Goal: Contribute content: Add original content to the website for others to see

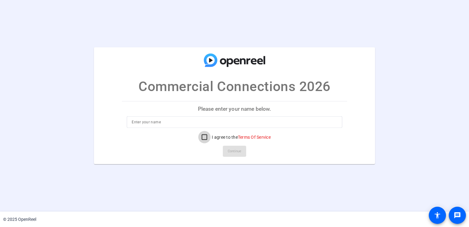
click at [204, 137] on input "I agree to the Terms Of Service" at bounding box center [204, 137] width 12 height 12
checkbox input "true"
click at [175, 119] on input at bounding box center [234, 121] width 205 height 7
type input "Jennifer Cannon"
click at [237, 153] on span "Continue" at bounding box center [235, 151] width 14 height 9
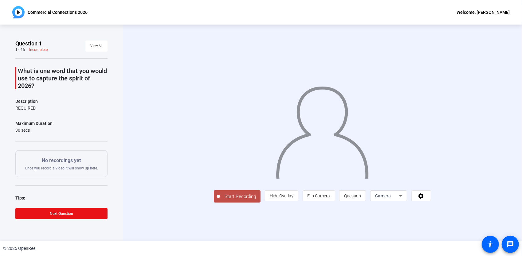
click at [431, 63] on div at bounding box center [322, 124] width 217 height 122
click at [220, 200] on span "Start Recording" at bounding box center [240, 196] width 41 height 7
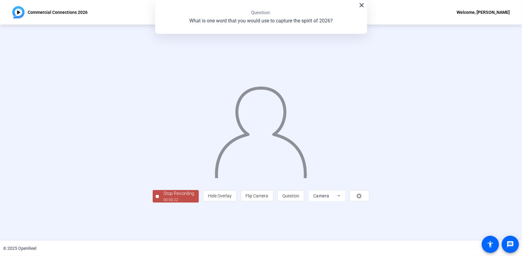
click at [163, 197] on div "Stop Recording" at bounding box center [178, 193] width 31 height 7
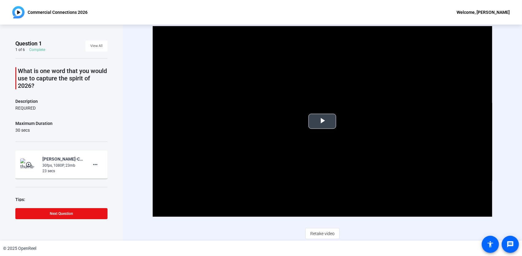
click at [322, 121] on span "Video Player" at bounding box center [322, 121] width 0 height 0
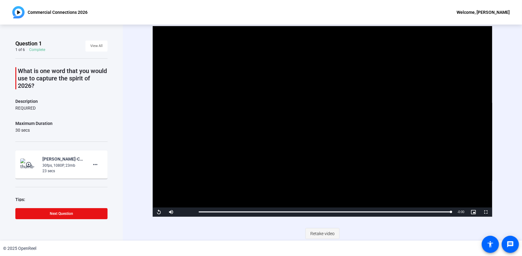
click at [319, 234] on span "Retake video" at bounding box center [322, 234] width 24 height 12
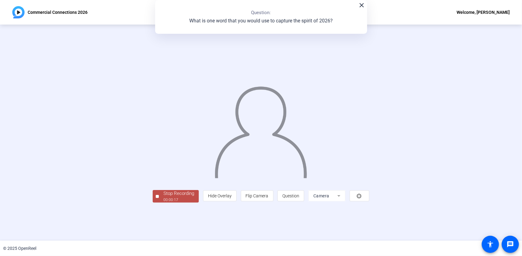
click at [163, 203] on div "00:00:17" at bounding box center [178, 200] width 31 height 6
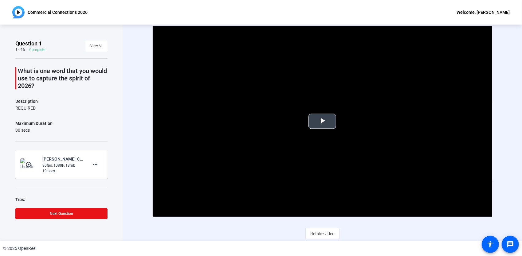
click at [322, 121] on span "Video Player" at bounding box center [322, 121] width 0 height 0
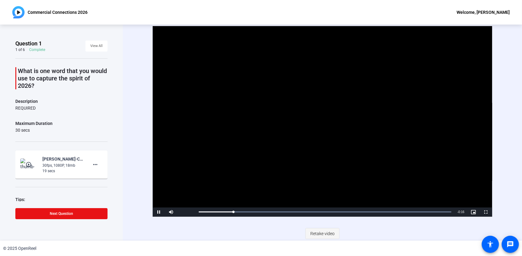
click at [323, 233] on span "Retake video" at bounding box center [322, 234] width 24 height 12
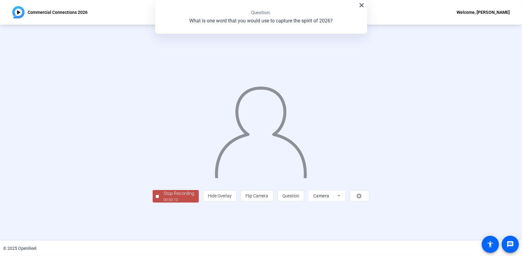
click at [163, 203] on div "00:00:10" at bounding box center [178, 200] width 31 height 6
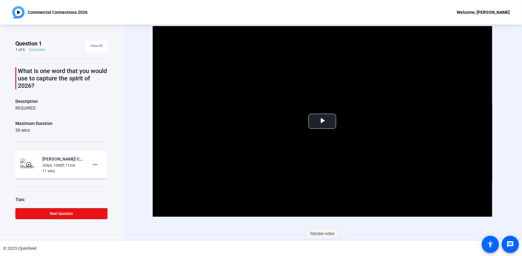
click at [321, 230] on span "Retake video" at bounding box center [322, 234] width 24 height 12
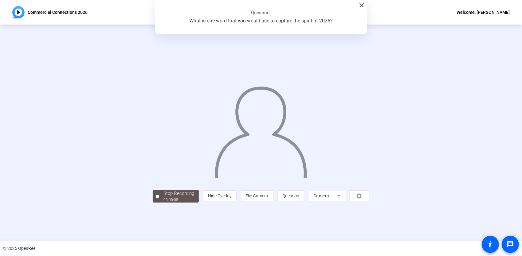
click at [153, 203] on div "Stop Recording 00:00:05 person Hide Overlay flip Flip Camera question_mark Ques…" at bounding box center [261, 196] width 217 height 14
click at [163, 203] on div "00:00:08" at bounding box center [178, 200] width 31 height 6
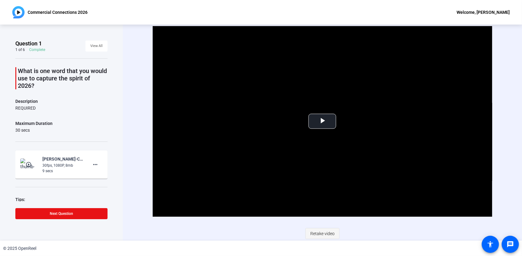
click at [319, 230] on span "Retake video" at bounding box center [322, 234] width 24 height 12
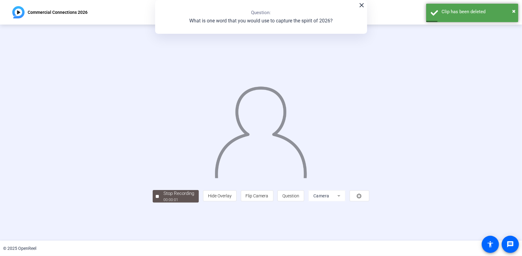
click at [360, 6] on mat-icon "close" at bounding box center [361, 5] width 7 height 7
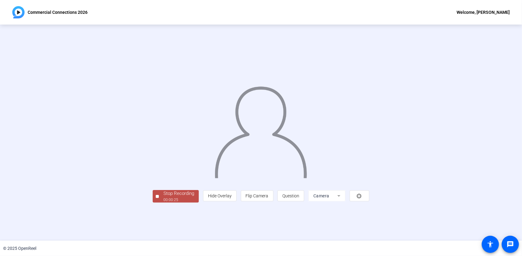
click at [163, 197] on div "Stop Recording" at bounding box center [178, 193] width 31 height 7
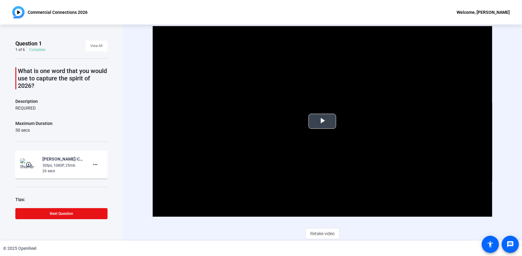
click at [322, 121] on span "Video Player" at bounding box center [322, 121] width 0 height 0
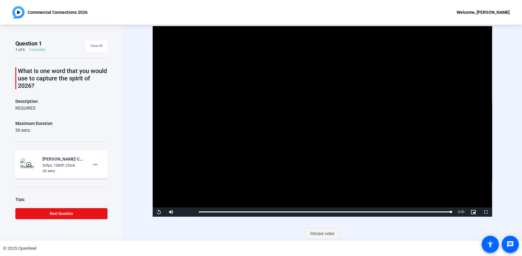
click at [327, 231] on span "Retake video" at bounding box center [322, 234] width 24 height 12
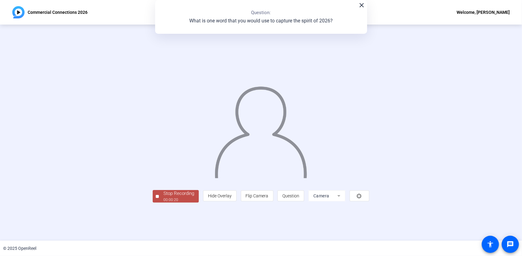
click at [163, 197] on div "Stop Recording" at bounding box center [178, 193] width 31 height 7
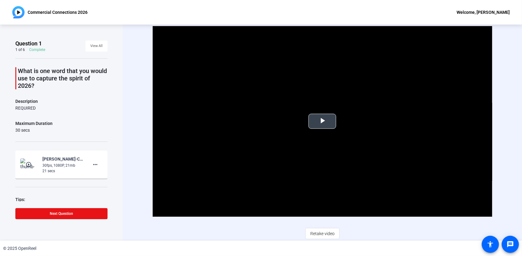
click at [322, 121] on span "Video Player" at bounding box center [322, 121] width 0 height 0
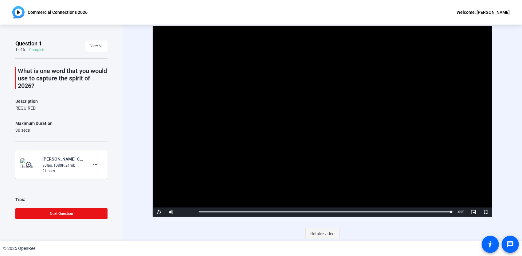
click at [318, 232] on span "Retake video" at bounding box center [322, 234] width 24 height 12
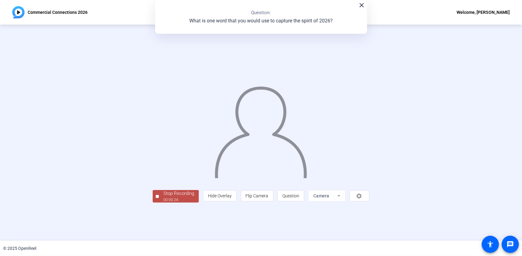
click at [163, 203] on div "00:00:24" at bounding box center [178, 200] width 31 height 6
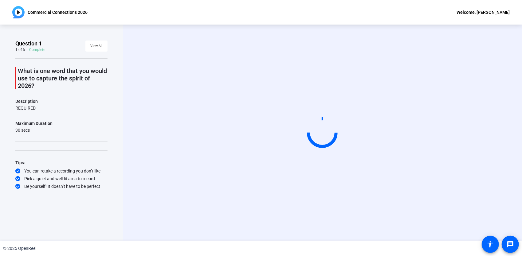
click at [276, 122] on video at bounding box center [322, 133] width 92 height 52
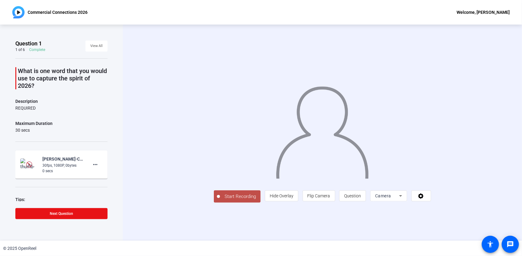
click at [220, 200] on span "Start Recording" at bounding box center [240, 196] width 41 height 7
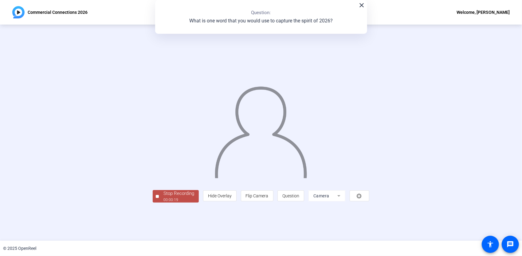
click at [163, 197] on div "Stop Recording" at bounding box center [178, 193] width 31 height 7
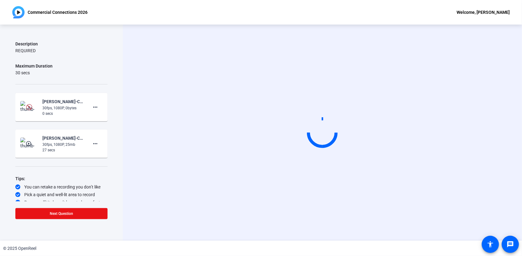
scroll to position [61, 0]
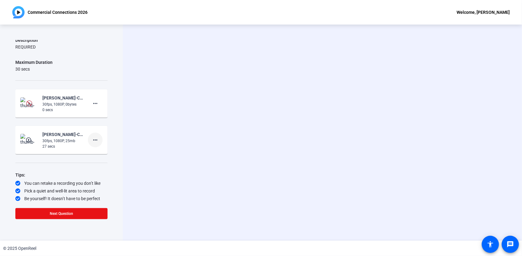
click at [92, 139] on mat-icon "more_horiz" at bounding box center [95, 139] width 7 height 7
click at [94, 149] on span "Delete clip" at bounding box center [102, 152] width 25 height 7
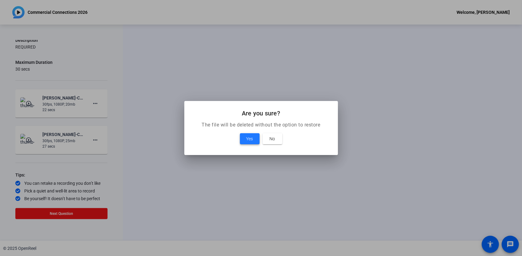
click at [243, 135] on span at bounding box center [250, 138] width 20 height 15
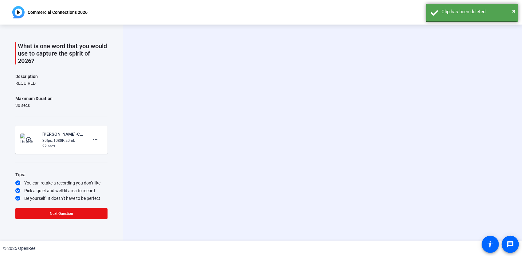
scroll to position [24, 0]
click at [94, 139] on mat-icon "more_horiz" at bounding box center [95, 140] width 7 height 7
click at [102, 152] on span "Delete clip" at bounding box center [102, 152] width 25 height 7
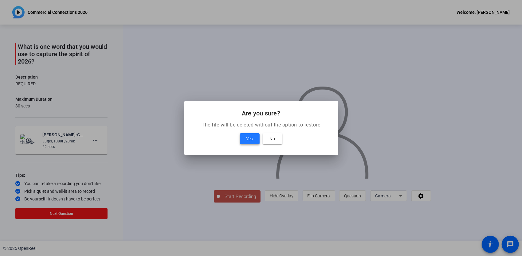
click at [253, 138] on span "Yes" at bounding box center [249, 138] width 7 height 7
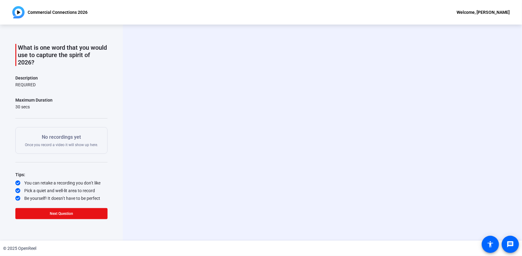
scroll to position [23, 0]
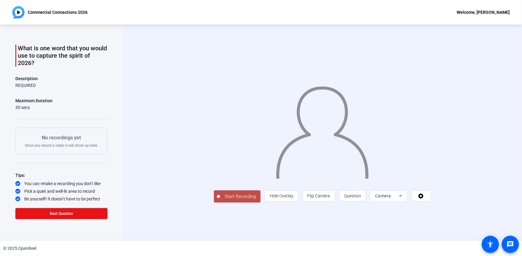
click at [220, 200] on span "Start Recording" at bounding box center [240, 196] width 41 height 7
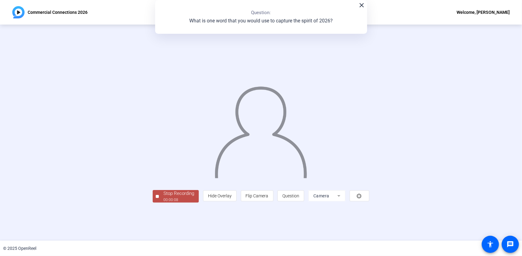
click at [163, 197] on div "Stop Recording" at bounding box center [178, 193] width 31 height 7
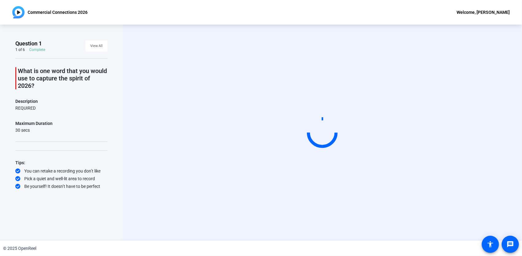
scroll to position [0, 0]
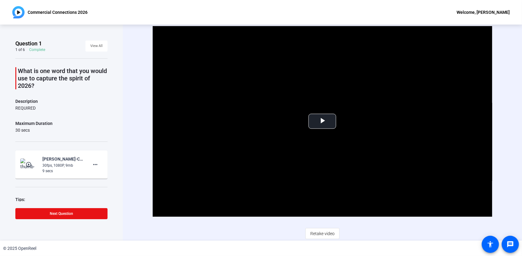
click at [498, 36] on div "Video Player is loading. Play Video Play Mute Current Time 0:00 / Duration 0:09…" at bounding box center [322, 133] width 399 height 216
click at [320, 233] on span "Retake video" at bounding box center [322, 234] width 24 height 12
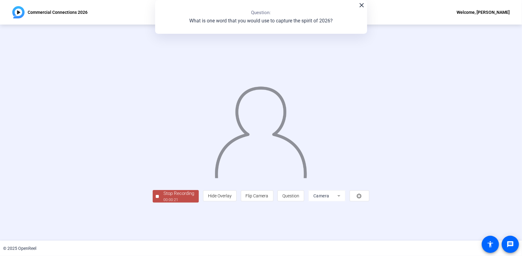
click at [163, 197] on div "Stop Recording" at bounding box center [178, 193] width 31 height 7
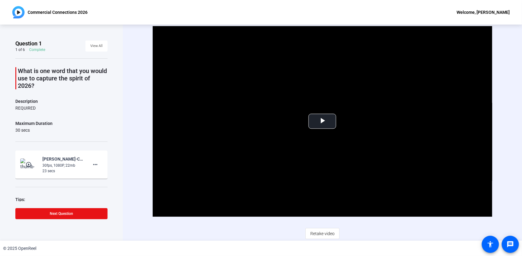
click at [505, 91] on div "Video Player is loading. Play Video Play Mute Current Time 0:00 / Duration 0:23…" at bounding box center [322, 133] width 399 height 216
click at [322, 121] on span "Video Player" at bounding box center [322, 121] width 0 height 0
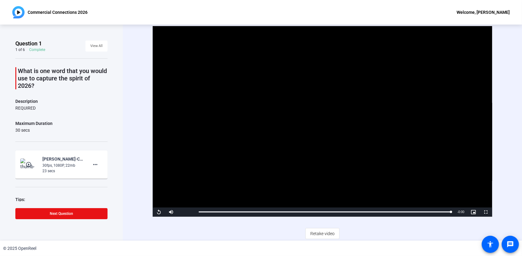
click at [496, 73] on div "Video Player is loading. Play Video Replay Mute Current Time 0:23 / Duration 0:…" at bounding box center [322, 133] width 399 height 216
click at [498, 83] on div "Video Player is loading. Play Video Replay Mute Current Time 0:23 / Duration 0:…" at bounding box center [322, 133] width 399 height 216
click at [322, 232] on span "Retake video" at bounding box center [322, 234] width 24 height 12
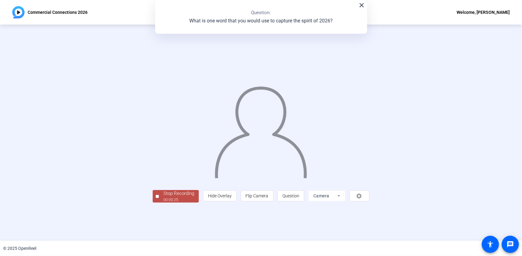
click at [163, 197] on div "Stop Recording" at bounding box center [178, 193] width 31 height 7
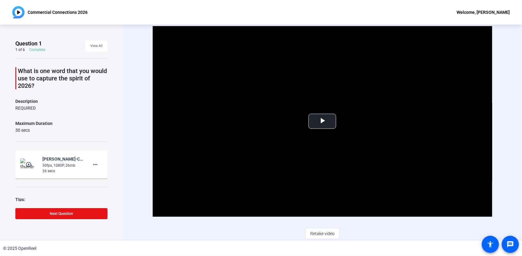
click at [502, 69] on div "Video Player is loading. Play Video Play Mute Current Time 0:00 / Duration 0:26…" at bounding box center [322, 133] width 399 height 216
click at [322, 121] on span "Video Player" at bounding box center [322, 121] width 0 height 0
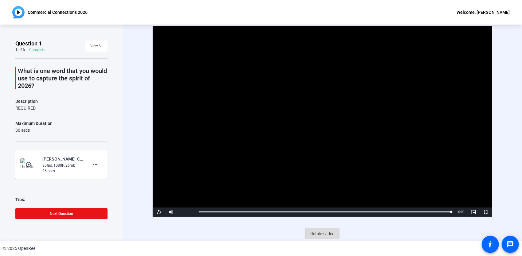
click at [321, 233] on span "Retake video" at bounding box center [322, 234] width 24 height 12
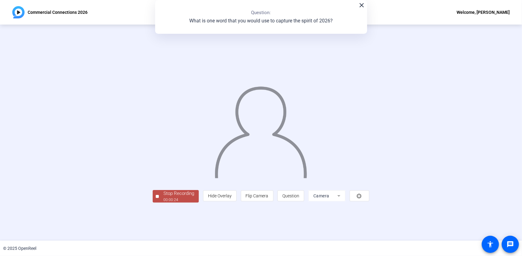
click at [163, 203] on div "00:00:24" at bounding box center [178, 200] width 31 height 6
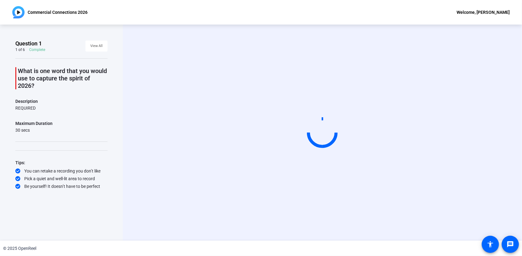
click at [509, 59] on div "Start Recording" at bounding box center [322, 133] width 399 height 216
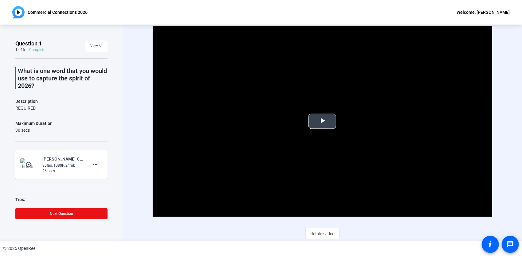
click at [322, 121] on span "Video Player" at bounding box center [322, 121] width 0 height 0
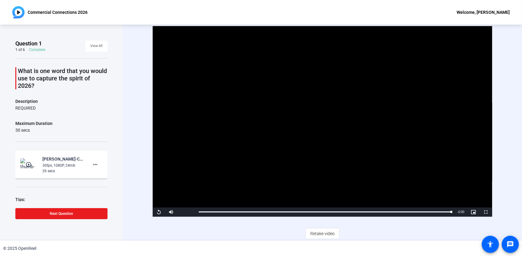
click at [45, 213] on span at bounding box center [61, 213] width 92 height 15
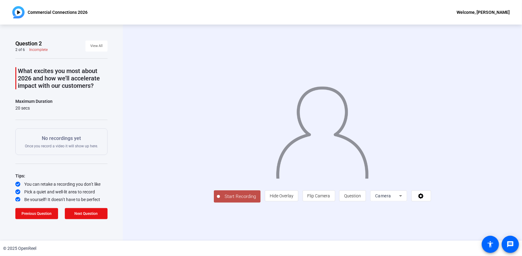
click at [497, 59] on div "Start Recording person Hide Overlay flip Flip Camera question_mark Question Cam…" at bounding box center [322, 133] width 399 height 216
click at [134, 122] on div "Start Recording person Hide Overlay flip Flip Camera question_mark Question Cam…" at bounding box center [322, 133] width 399 height 216
click at [220, 200] on span "Start Recording" at bounding box center [240, 196] width 41 height 7
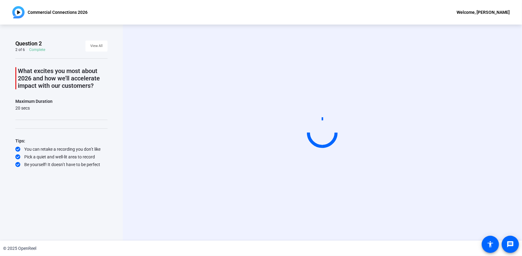
click at [336, 159] on video at bounding box center [322, 133] width 92 height 52
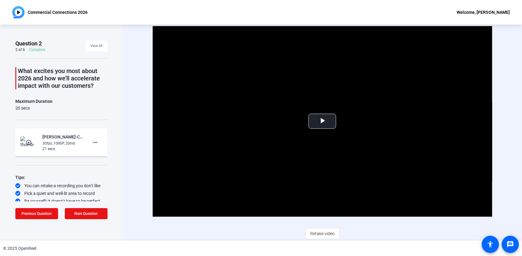
click at [138, 148] on div "Video Player is loading. Play Video Play Mute Current Time 0:00 / Duration 0:20…" at bounding box center [322, 133] width 399 height 216
click at [322, 121] on span "Video Player" at bounding box center [322, 121] width 0 height 0
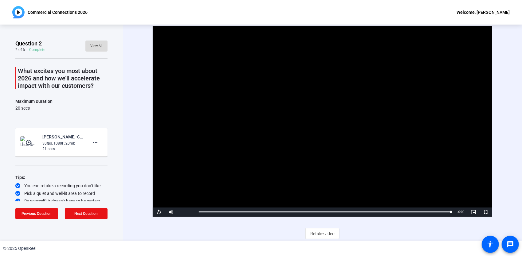
click at [92, 49] on span "View All" at bounding box center [96, 45] width 12 height 9
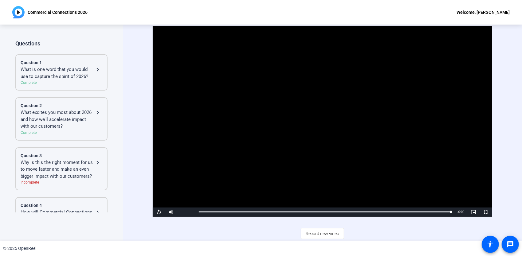
click at [61, 65] on div "Question 1" at bounding box center [62, 63] width 82 height 6
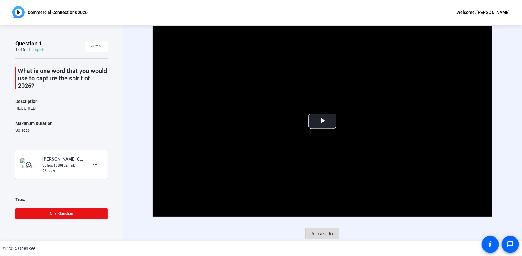
click at [322, 233] on span "Retake video" at bounding box center [322, 234] width 24 height 12
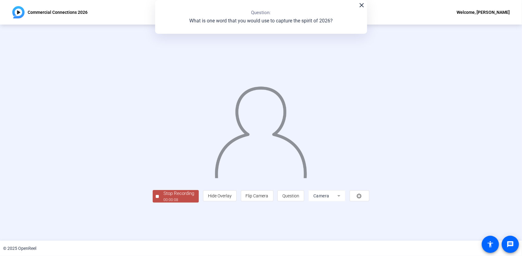
click at [163, 197] on div "Stop Recording" at bounding box center [178, 193] width 31 height 7
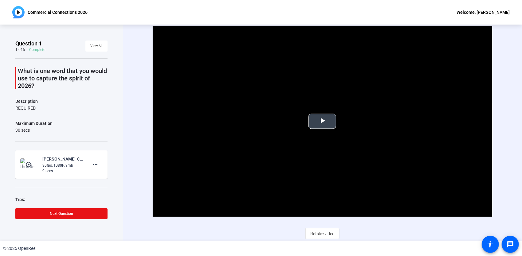
click at [322, 121] on span "Video Player" at bounding box center [322, 121] width 0 height 0
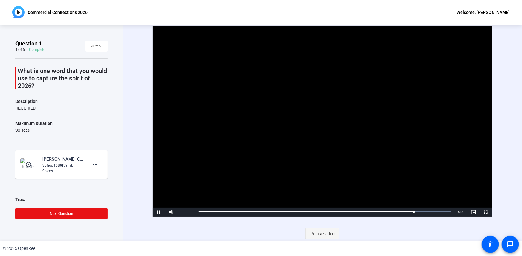
click at [320, 232] on span "Retake video" at bounding box center [322, 234] width 24 height 12
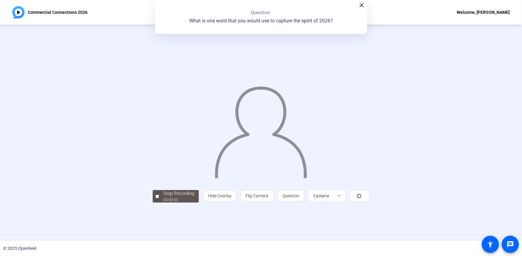
click at [362, 6] on mat-icon "close" at bounding box center [361, 5] width 7 height 7
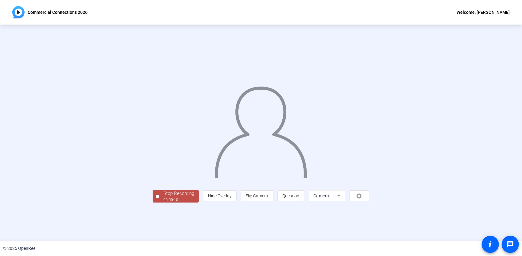
click at [163, 197] on div "Stop Recording" at bounding box center [178, 193] width 31 height 7
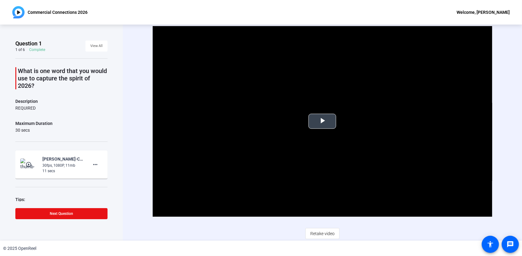
click at [322, 121] on span "Video Player" at bounding box center [322, 121] width 0 height 0
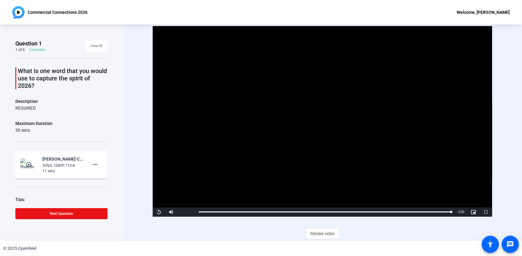
click at [320, 232] on span "Retake video" at bounding box center [322, 234] width 24 height 12
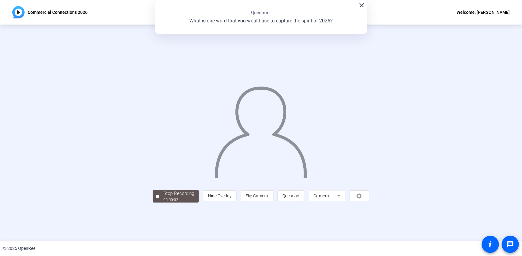
click at [361, 6] on mat-icon "close" at bounding box center [361, 5] width 7 height 7
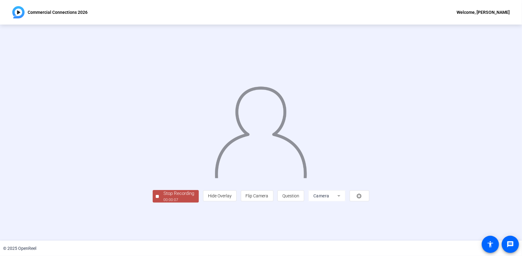
click at [163, 197] on div "Stop Recording" at bounding box center [178, 193] width 31 height 7
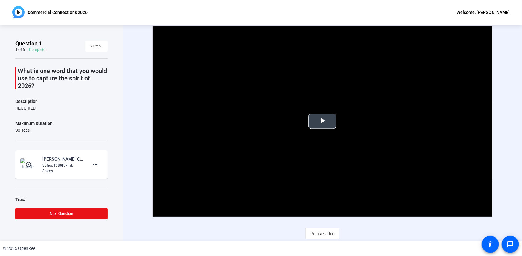
click at [322, 121] on span "Video Player" at bounding box center [322, 121] width 0 height 0
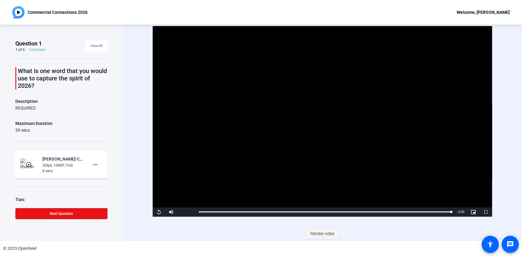
click at [315, 231] on span "Retake video" at bounding box center [322, 234] width 24 height 12
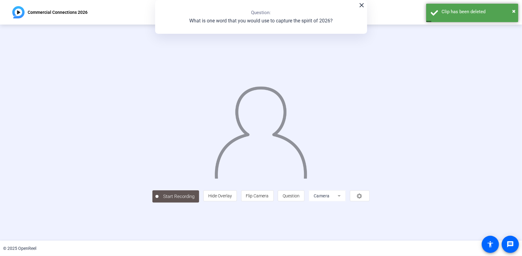
click at [360, 6] on mat-icon "close" at bounding box center [361, 5] width 7 height 7
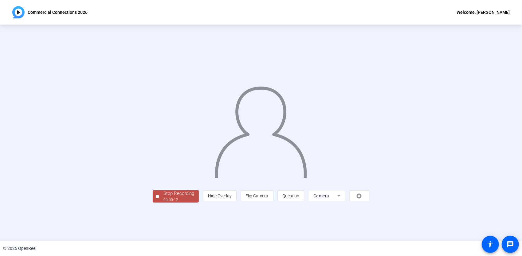
click at [163, 197] on div "Stop Recording" at bounding box center [178, 193] width 31 height 7
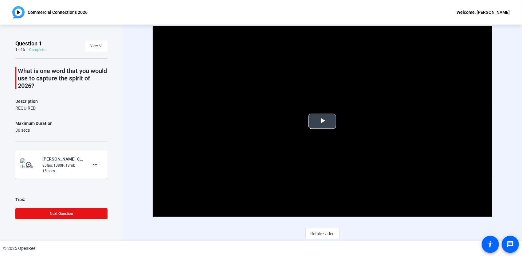
click at [322, 121] on span "Video Player" at bounding box center [322, 121] width 0 height 0
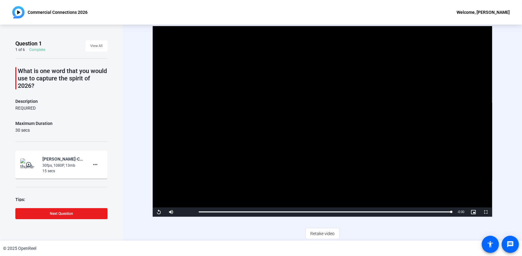
click at [65, 212] on span "Next Question" at bounding box center [61, 214] width 23 height 4
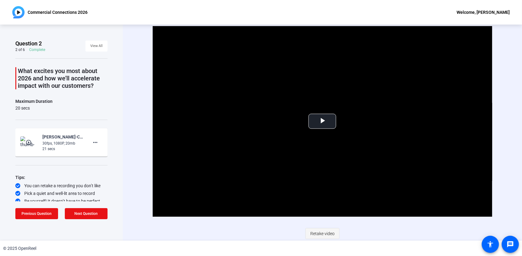
click at [325, 233] on span "Retake video" at bounding box center [322, 234] width 24 height 12
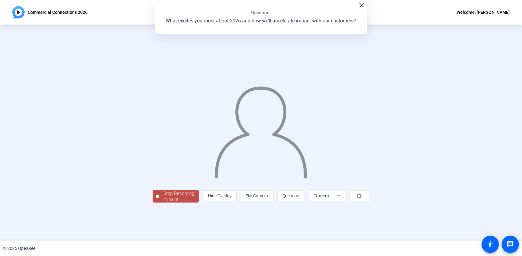
click at [163, 197] on div "Stop Recording" at bounding box center [178, 193] width 31 height 7
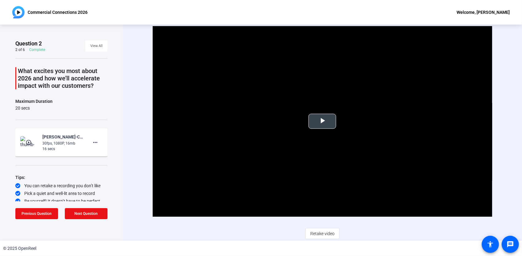
drag, startPoint x: 421, startPoint y: 48, endPoint x: 414, endPoint y: 56, distance: 10.5
click at [421, 48] on video "Video Player" at bounding box center [322, 121] width 339 height 191
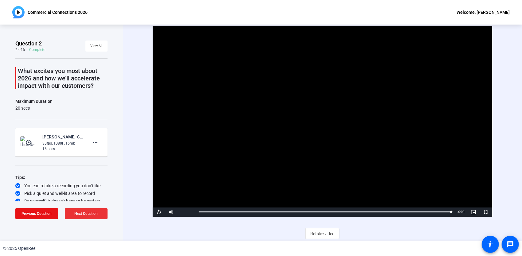
click at [77, 213] on span "Next Question" at bounding box center [86, 214] width 23 height 4
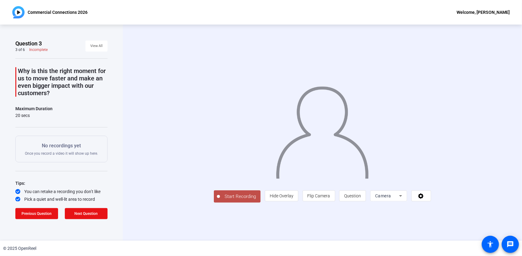
click at [220, 200] on span "Start Recording" at bounding box center [240, 196] width 41 height 7
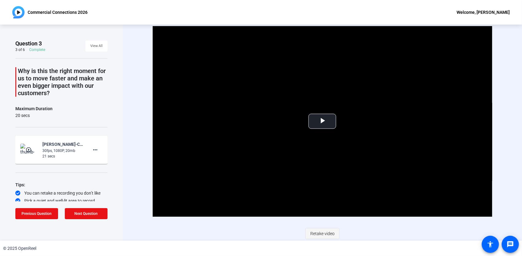
click at [315, 230] on span "Retake video" at bounding box center [322, 234] width 24 height 12
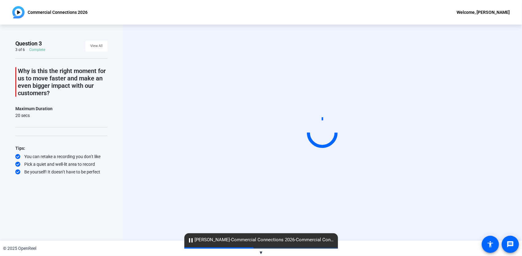
click at [303, 159] on video at bounding box center [322, 133] width 92 height 52
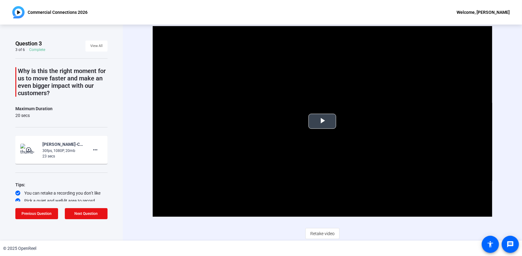
click at [313, 208] on video "Video Player" at bounding box center [322, 121] width 339 height 191
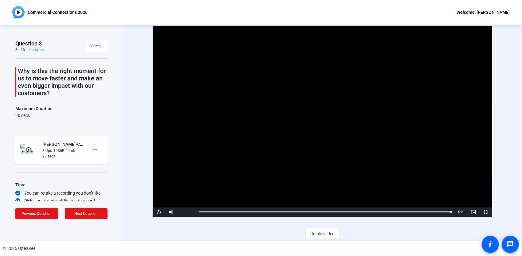
click at [441, 94] on video "Video Player" at bounding box center [322, 121] width 339 height 191
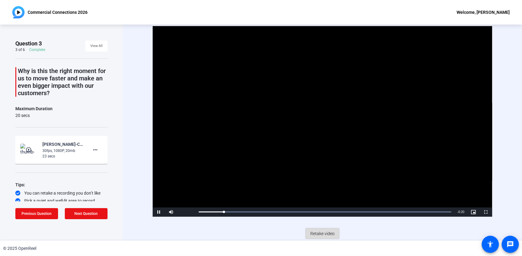
click at [327, 232] on span "Retake video" at bounding box center [322, 234] width 24 height 12
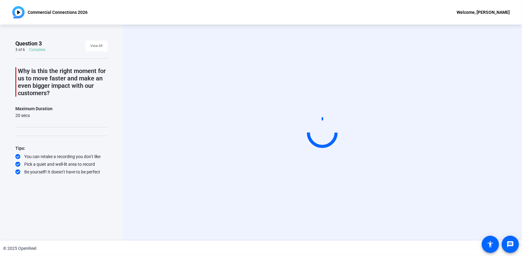
click at [114, 235] on div "Question 3 3 of 6 Complete View All Why is this the right moment for us to move…" at bounding box center [61, 133] width 123 height 216
click at [368, 107] on video at bounding box center [322, 133] width 92 height 52
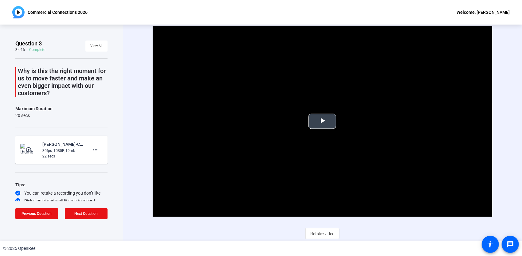
click at [417, 72] on video "Video Player" at bounding box center [322, 121] width 339 height 191
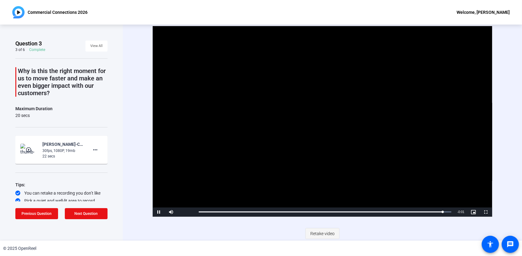
click at [324, 233] on span "Retake video" at bounding box center [322, 234] width 24 height 12
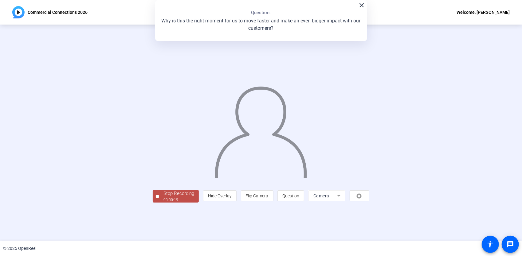
click at [163, 203] on div "00:00:19" at bounding box center [178, 200] width 31 height 6
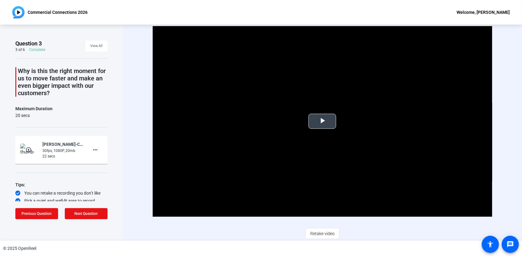
click at [445, 100] on video "Video Player" at bounding box center [322, 121] width 339 height 191
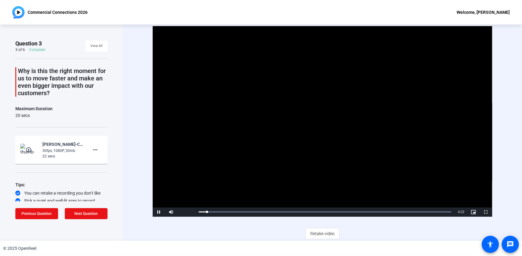
click at [331, 112] on video "Video Player" at bounding box center [322, 121] width 339 height 191
click at [303, 138] on video "Video Player" at bounding box center [322, 121] width 339 height 191
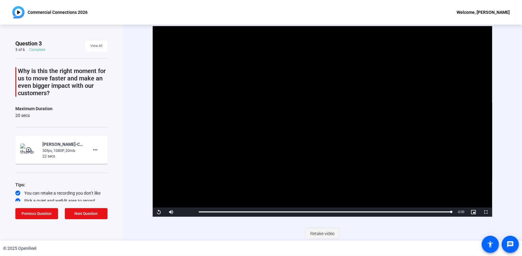
click at [322, 231] on span "Retake video" at bounding box center [322, 234] width 24 height 12
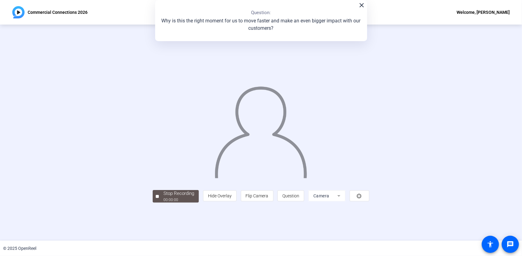
click at [363, 7] on mat-icon "close" at bounding box center [361, 5] width 7 height 7
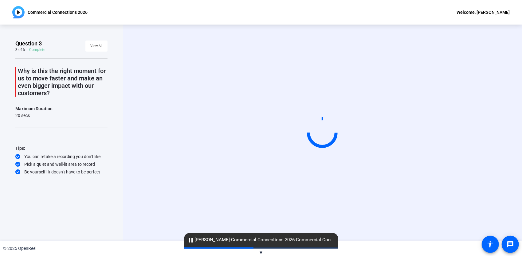
click at [368, 159] on video at bounding box center [322, 133] width 92 height 52
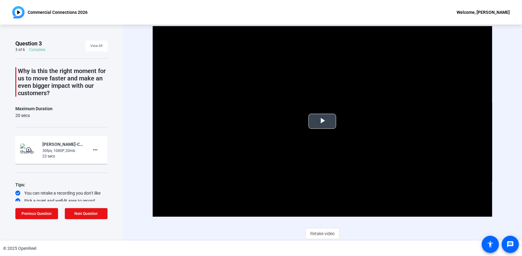
click at [322, 121] on span "Video Player" at bounding box center [322, 121] width 0 height 0
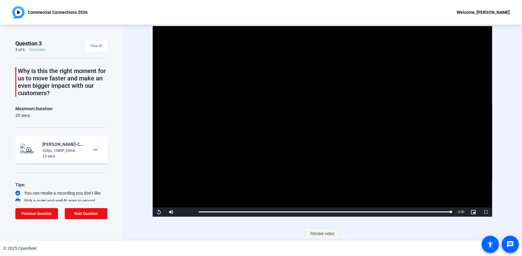
click at [323, 233] on span "Retake video" at bounding box center [322, 234] width 24 height 12
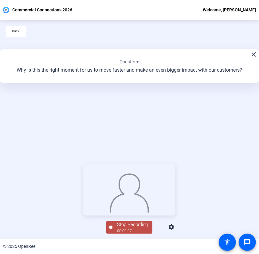
click at [110, 213] on img at bounding box center [130, 191] width 40 height 41
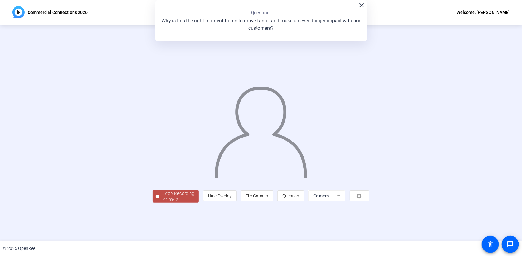
click at [163, 197] on div "Stop Recording" at bounding box center [178, 193] width 31 height 7
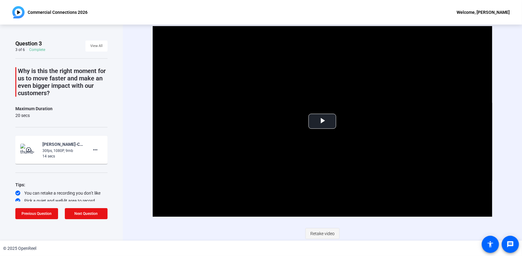
click at [318, 233] on span "Retake video" at bounding box center [322, 234] width 24 height 12
click at [322, 121] on span "Video Player" at bounding box center [322, 121] width 0 height 0
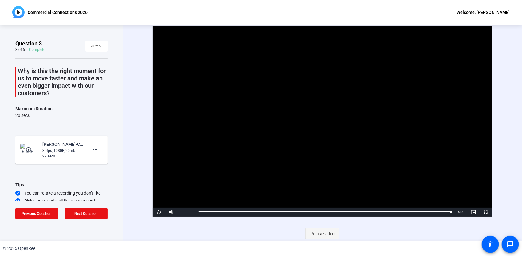
click at [322, 232] on span "Retake video" at bounding box center [322, 234] width 24 height 12
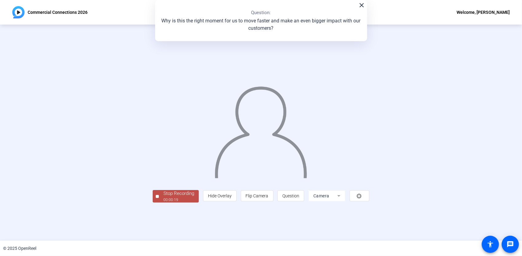
click at [163, 197] on div "Stop Recording" at bounding box center [178, 193] width 31 height 7
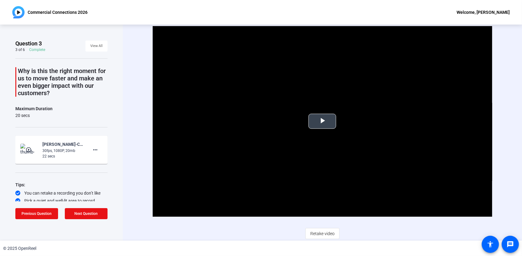
click at [322, 121] on span "Video Player" at bounding box center [322, 121] width 0 height 0
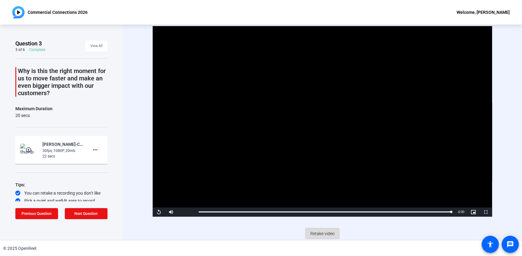
click at [327, 232] on span "Retake video" at bounding box center [322, 234] width 24 height 12
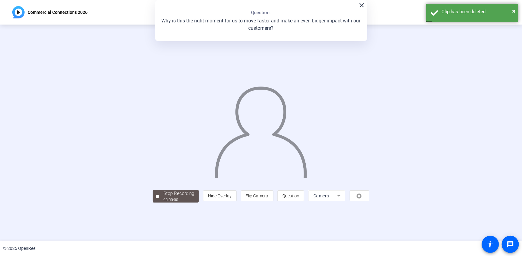
click at [359, 7] on mat-icon "close" at bounding box center [361, 5] width 7 height 7
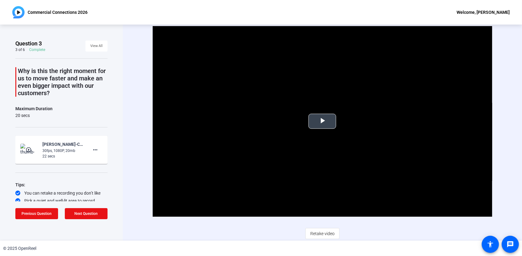
click at [322, 121] on span "Video Player" at bounding box center [322, 121] width 0 height 0
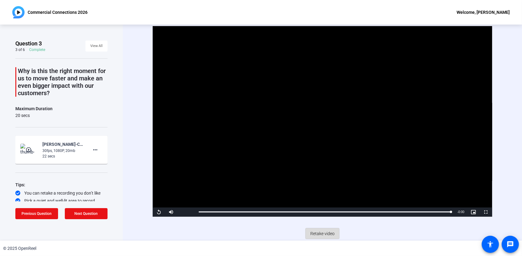
click at [323, 233] on span "Retake video" at bounding box center [322, 234] width 24 height 12
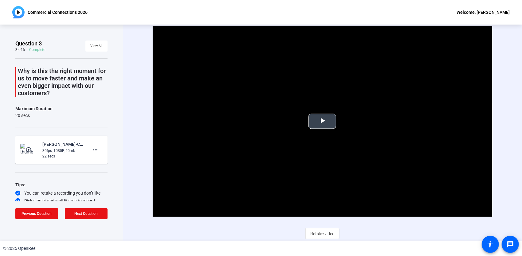
click at [322, 121] on span "Video Player" at bounding box center [322, 121] width 0 height 0
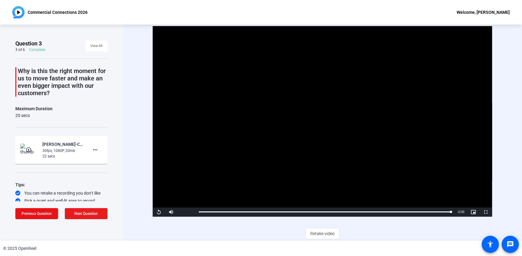
click at [89, 216] on span "Next Question" at bounding box center [86, 214] width 23 height 4
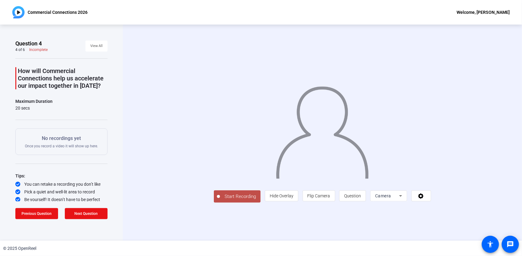
click at [220, 200] on span "Start Recording" at bounding box center [240, 196] width 41 height 7
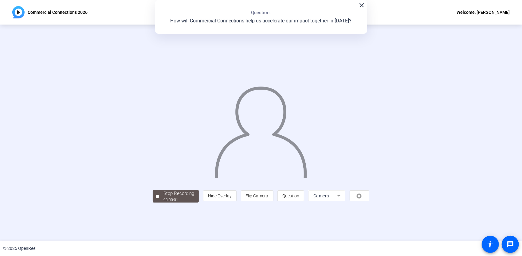
click at [361, 6] on mat-icon "close" at bounding box center [361, 5] width 7 height 7
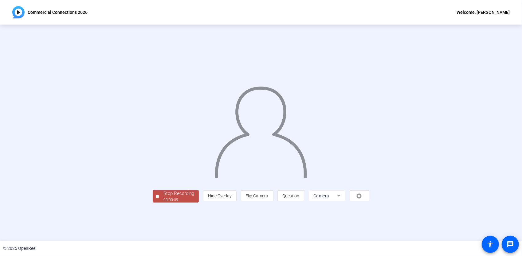
drag, startPoint x: 109, startPoint y: 228, endPoint x: 114, endPoint y: 223, distance: 7.0
click at [163, 197] on div "Stop Recording" at bounding box center [178, 193] width 31 height 7
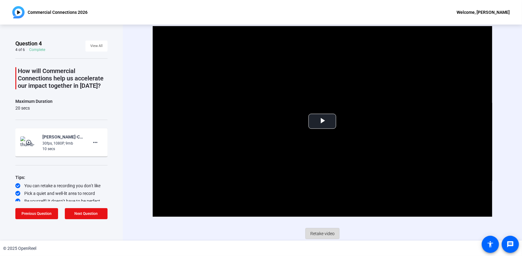
click at [315, 233] on span "Retake video" at bounding box center [322, 234] width 24 height 12
click at [322, 121] on span "Video Player" at bounding box center [322, 121] width 0 height 0
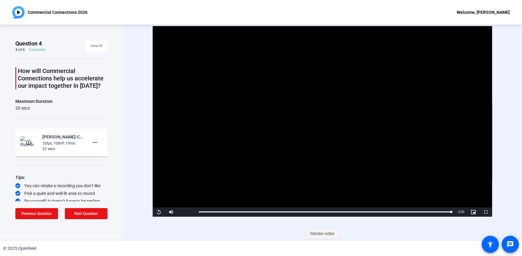
click at [320, 231] on span "Retake video" at bounding box center [322, 234] width 24 height 12
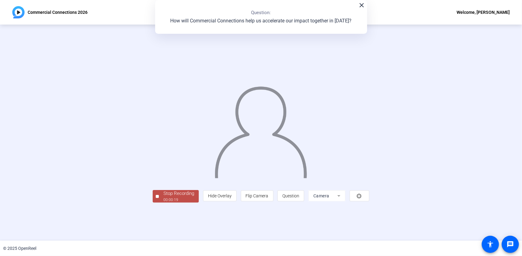
drag, startPoint x: 109, startPoint y: 229, endPoint x: 122, endPoint y: 219, distance: 16.9
click at [163, 197] on div "Stop Recording" at bounding box center [178, 193] width 31 height 7
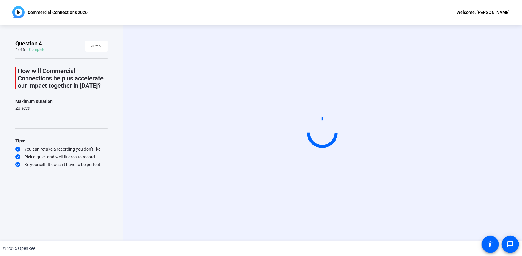
click at [368, 146] on video at bounding box center [322, 133] width 92 height 52
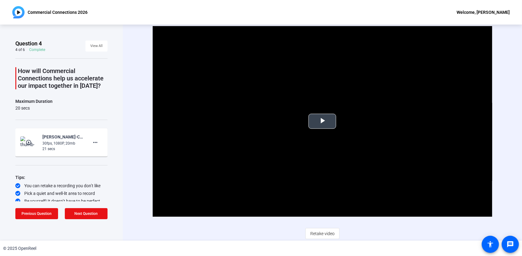
click at [322, 121] on span "Video Player" at bounding box center [322, 121] width 0 height 0
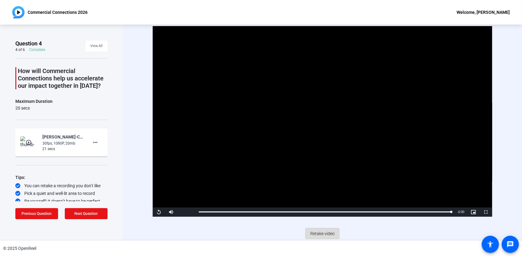
click at [319, 234] on span "Retake video" at bounding box center [322, 234] width 24 height 12
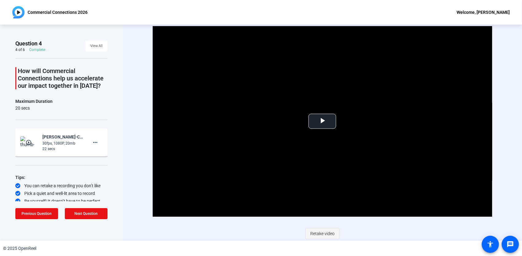
click at [317, 233] on span "Retake video" at bounding box center [322, 234] width 24 height 12
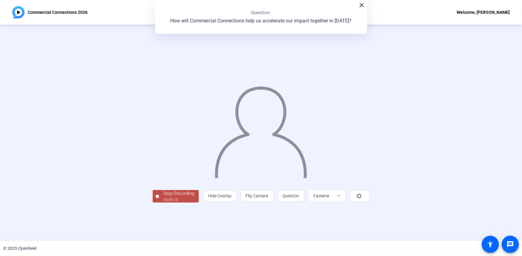
click at [163, 197] on div "Stop Recording" at bounding box center [178, 193] width 31 height 7
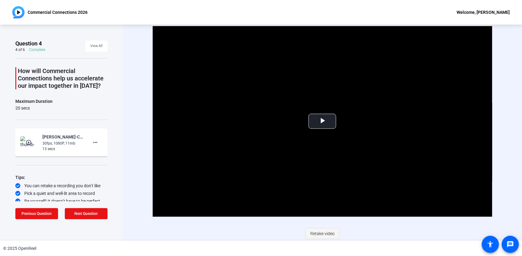
click at [318, 232] on span "Retake video" at bounding box center [322, 234] width 24 height 12
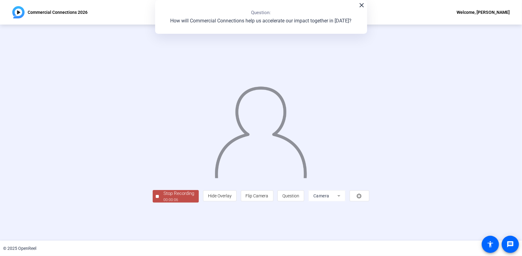
click at [163, 197] on div "Stop Recording" at bounding box center [178, 193] width 31 height 7
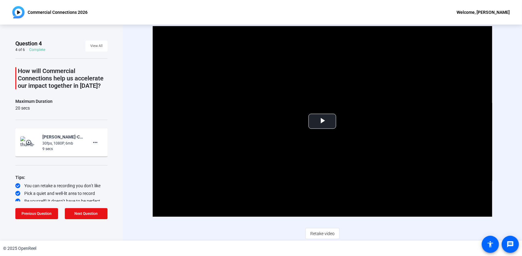
click at [324, 232] on span "Retake video" at bounding box center [322, 234] width 24 height 12
click at [322, 121] on span "Video Player" at bounding box center [322, 121] width 0 height 0
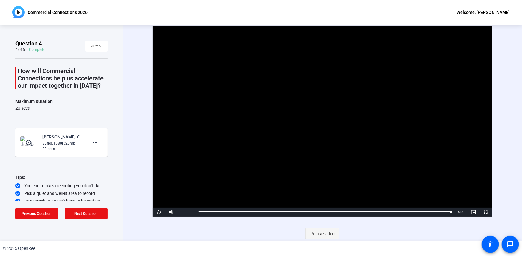
click at [321, 233] on span "Retake video" at bounding box center [322, 234] width 24 height 12
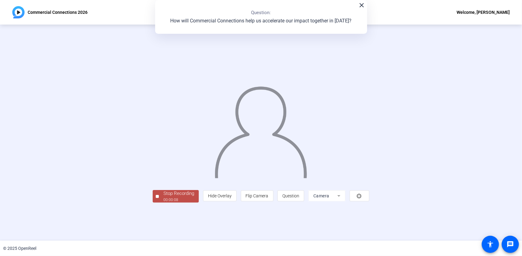
click at [163, 197] on div "Stop Recording" at bounding box center [178, 193] width 31 height 7
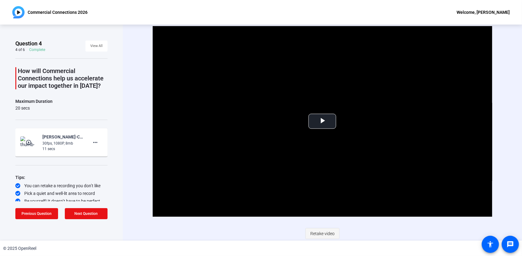
click at [319, 233] on span "Retake video" at bounding box center [322, 234] width 24 height 12
click at [323, 234] on span "Retake video" at bounding box center [322, 234] width 24 height 12
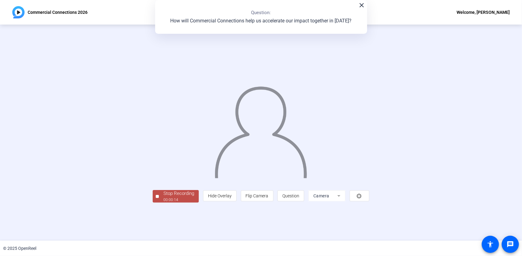
click at [163, 197] on div "Stop Recording" at bounding box center [178, 193] width 31 height 7
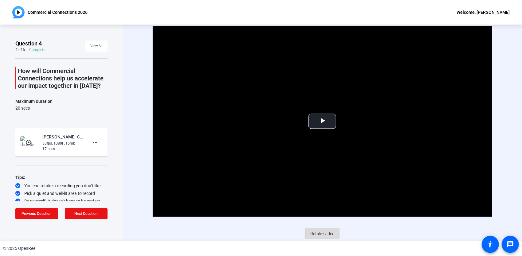
click at [324, 232] on span "Retake video" at bounding box center [322, 234] width 24 height 12
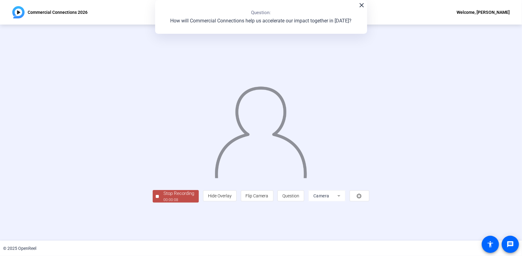
click at [163, 203] on div "00:00:08" at bounding box center [178, 200] width 31 height 6
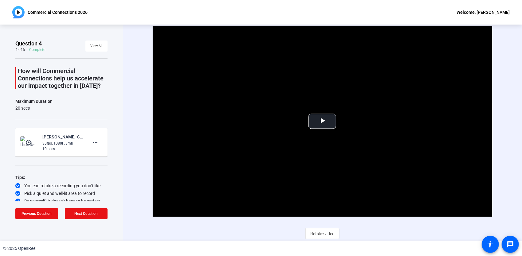
click at [321, 234] on span "Retake video" at bounding box center [322, 234] width 24 height 12
click at [322, 121] on span "Video Player" at bounding box center [322, 121] width 0 height 0
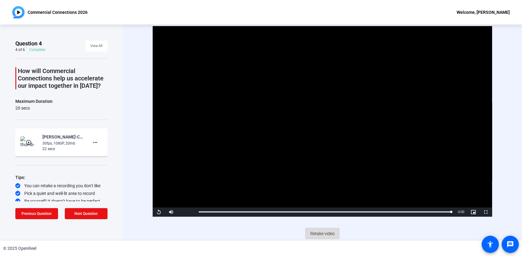
click at [323, 232] on span "Retake video" at bounding box center [322, 234] width 24 height 12
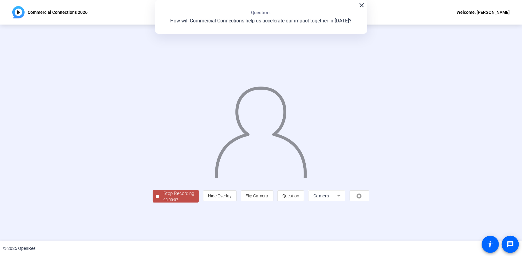
click at [358, 4] on mat-icon "close" at bounding box center [361, 5] width 7 height 7
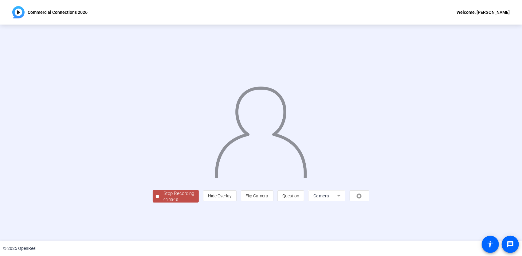
click at [163, 203] on div "00:00:10" at bounding box center [178, 200] width 31 height 6
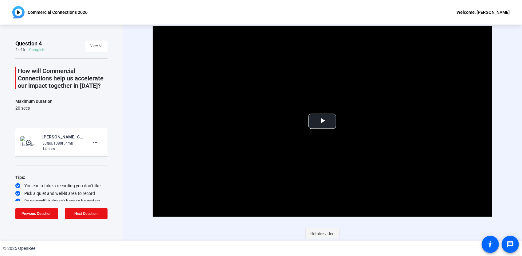
click at [322, 231] on span "Retake video" at bounding box center [322, 234] width 24 height 12
click at [322, 121] on span "Video Player" at bounding box center [322, 121] width 0 height 0
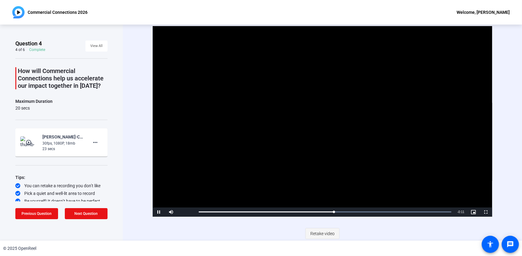
click at [323, 232] on span "Retake video" at bounding box center [322, 234] width 24 height 12
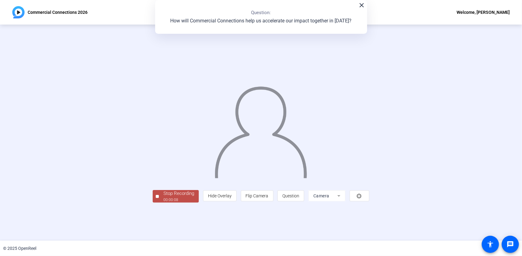
drag, startPoint x: 118, startPoint y: 229, endPoint x: 123, endPoint y: 229, distance: 5.6
click at [163, 197] on div "Stop Recording" at bounding box center [178, 193] width 31 height 7
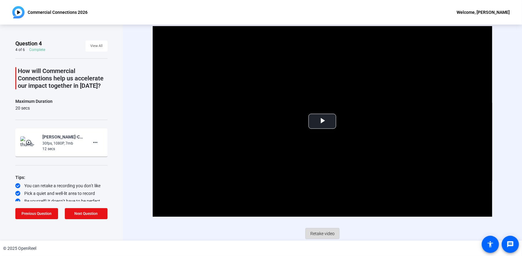
click at [320, 232] on span "Retake video" at bounding box center [322, 234] width 24 height 12
click at [322, 121] on span "Video Player" at bounding box center [322, 121] width 0 height 0
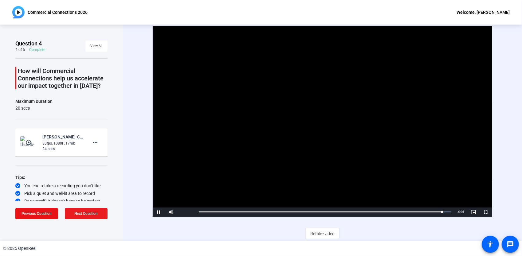
click at [82, 212] on span "Next Question" at bounding box center [86, 214] width 23 height 4
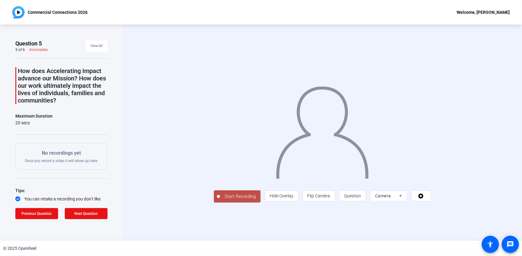
drag, startPoint x: 178, startPoint y: 228, endPoint x: 214, endPoint y: 208, distance: 41.9
click at [220, 200] on span "Start Recording" at bounding box center [240, 196] width 41 height 7
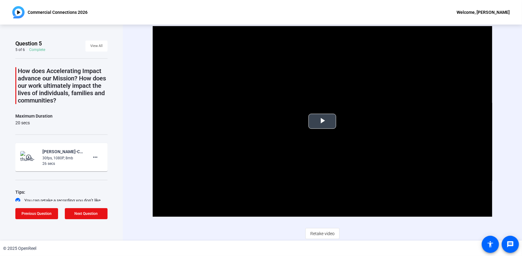
click at [322, 121] on span "Video Player" at bounding box center [322, 121] width 0 height 0
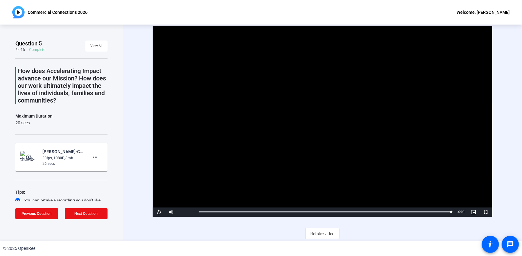
drag, startPoint x: 323, startPoint y: 233, endPoint x: 324, endPoint y: 230, distance: 3.2
click at [323, 233] on span "Retake video" at bounding box center [322, 234] width 24 height 12
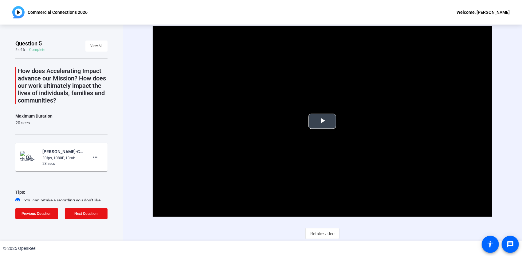
click at [322, 121] on span "Video Player" at bounding box center [322, 121] width 0 height 0
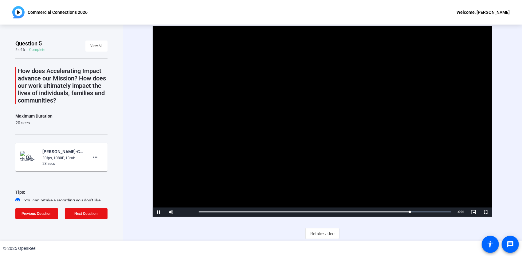
click at [449, 88] on video "Video Player" at bounding box center [322, 121] width 339 height 191
click at [450, 82] on video "Video Player" at bounding box center [322, 121] width 339 height 191
click at [323, 231] on span "Retake video" at bounding box center [322, 234] width 24 height 12
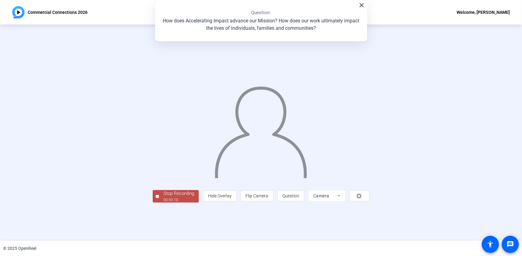
click at [163, 197] on div "Stop Recording" at bounding box center [178, 193] width 31 height 7
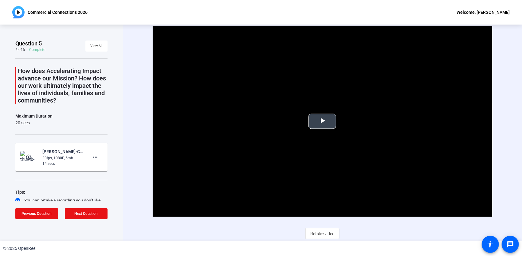
click at [322, 121] on span "Video Player" at bounding box center [322, 121] width 0 height 0
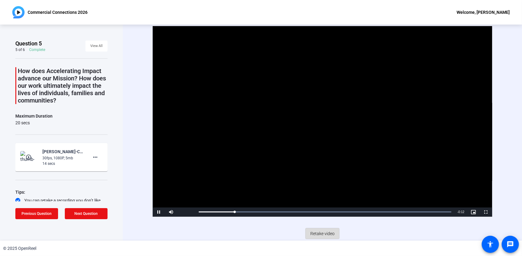
click at [316, 232] on span "Retake video" at bounding box center [322, 234] width 24 height 12
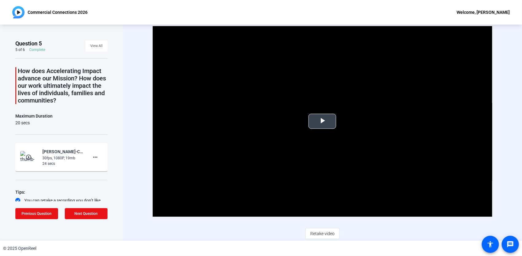
click at [322, 121] on span "Video Player" at bounding box center [322, 121] width 0 height 0
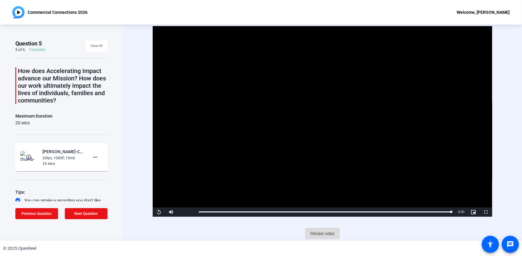
click at [320, 234] on span "Retake video" at bounding box center [322, 234] width 24 height 12
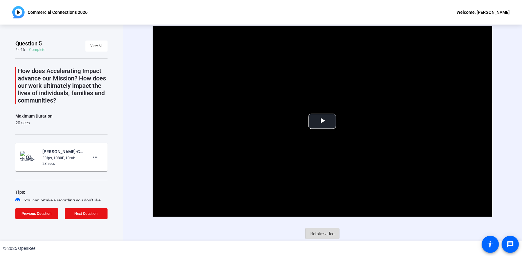
click at [323, 233] on span "Retake video" at bounding box center [322, 234] width 24 height 12
click at [321, 232] on span "Retake video" at bounding box center [322, 234] width 24 height 12
click at [322, 121] on span "Video Player" at bounding box center [322, 121] width 0 height 0
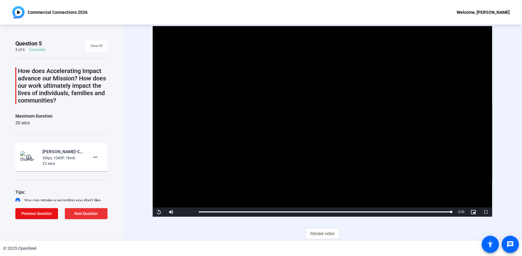
click at [94, 214] on span "Next Question" at bounding box center [86, 214] width 23 height 4
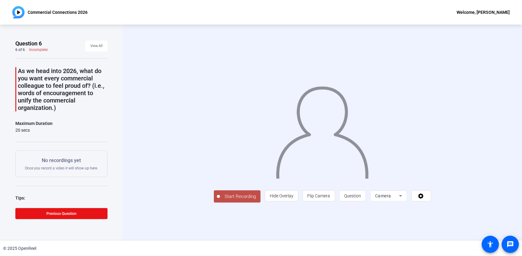
drag, startPoint x: 177, startPoint y: 228, endPoint x: 181, endPoint y: 226, distance: 4.2
click at [220, 200] on span "Start Recording" at bounding box center [240, 196] width 41 height 7
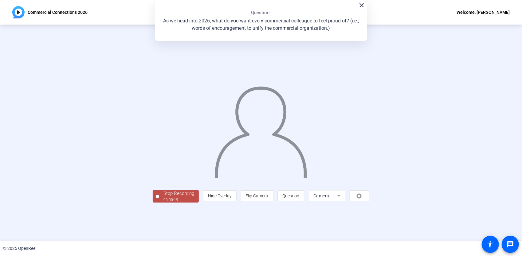
click at [163, 197] on div "Stop Recording" at bounding box center [178, 193] width 31 height 7
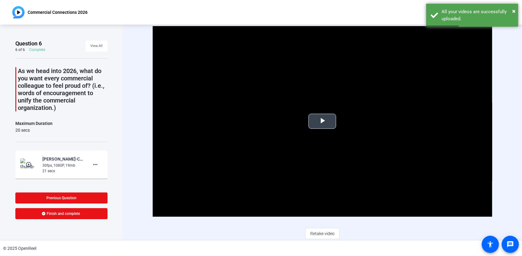
click at [322, 121] on span "Video Player" at bounding box center [322, 121] width 0 height 0
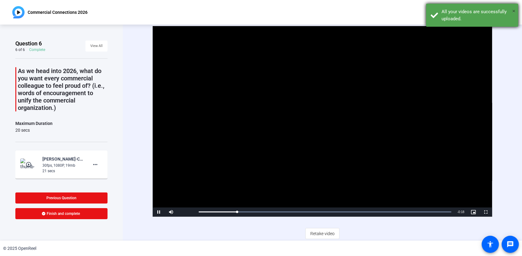
click at [515, 9] on span "×" at bounding box center [513, 10] width 3 height 7
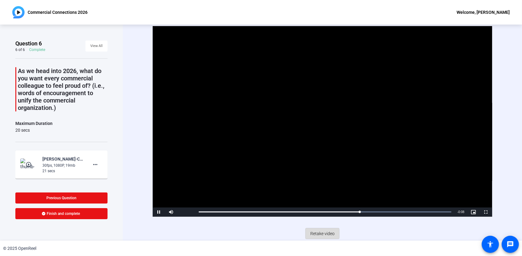
click at [313, 233] on span "Retake video" at bounding box center [322, 234] width 24 height 12
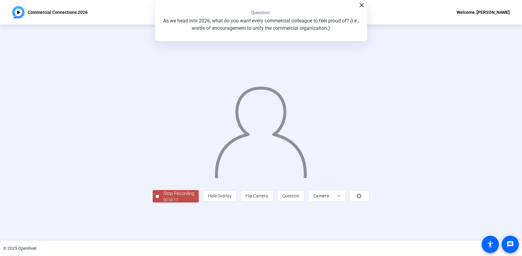
click at [163, 197] on div "Stop Recording" at bounding box center [178, 193] width 31 height 7
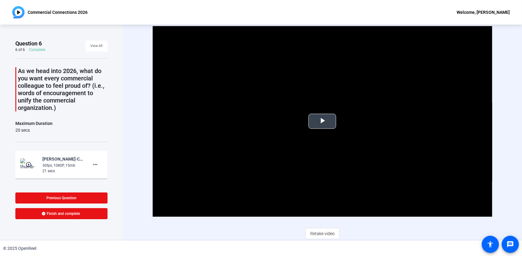
click at [322, 121] on span "Video Player" at bounding box center [322, 121] width 0 height 0
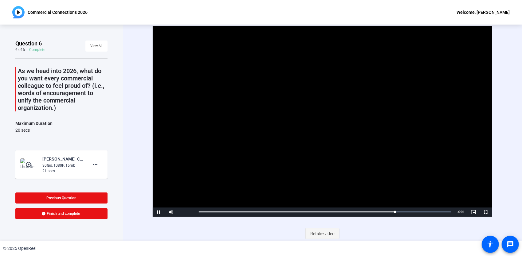
click at [325, 233] on span "Retake video" at bounding box center [322, 234] width 24 height 12
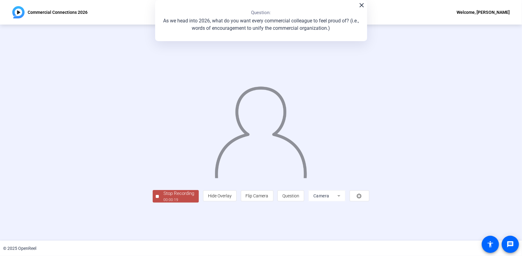
click at [163, 203] on div "00:00:19" at bounding box center [178, 200] width 31 height 6
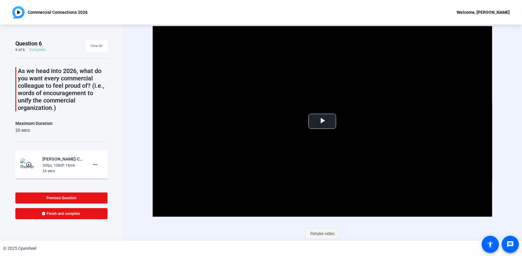
click at [312, 233] on span "Retake video" at bounding box center [322, 234] width 24 height 12
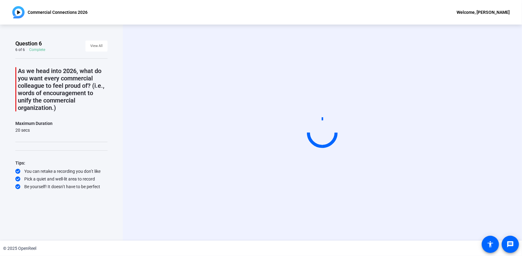
click at [106, 232] on div "Question 6 6 of 6 Complete View All As we head into 2026, what do you want ever…" at bounding box center [61, 133] width 123 height 216
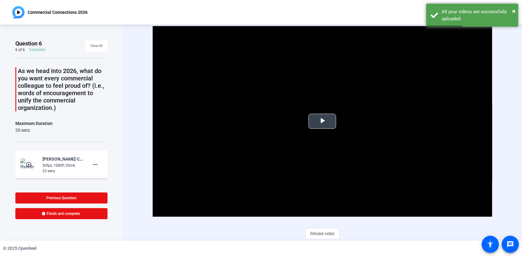
click at [322, 121] on span "Video Player" at bounding box center [322, 121] width 0 height 0
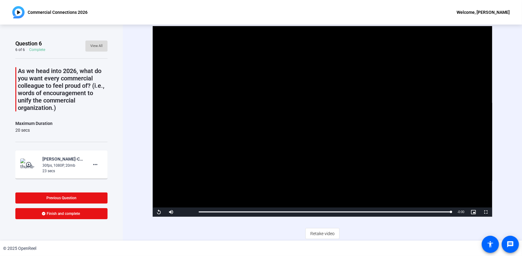
click at [92, 49] on span "View All" at bounding box center [96, 45] width 12 height 9
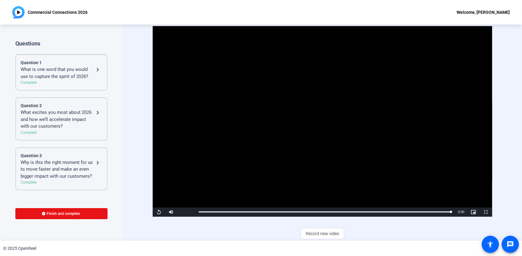
click at [80, 119] on div "What excites you most about 2026 and how we’ll accelerate impact with our custo…" at bounding box center [57, 119] width 73 height 21
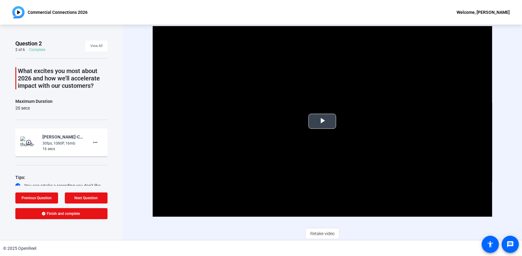
click at [322, 121] on span "Video Player" at bounding box center [322, 121] width 0 height 0
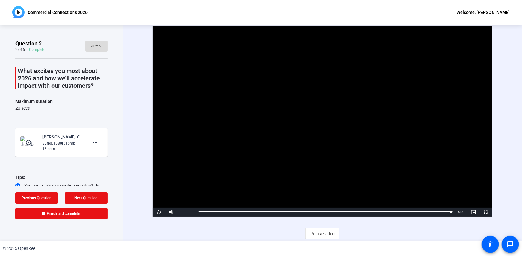
click at [97, 47] on span "View All" at bounding box center [96, 45] width 12 height 9
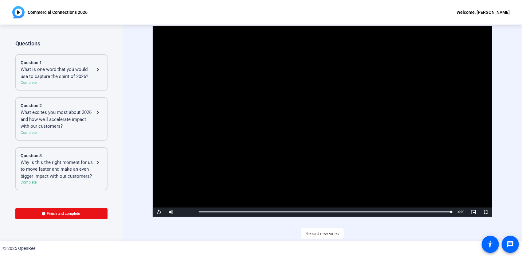
click at [67, 162] on div "Why is this the right moment for us to move faster and make an even bigger impa…" at bounding box center [57, 169] width 73 height 21
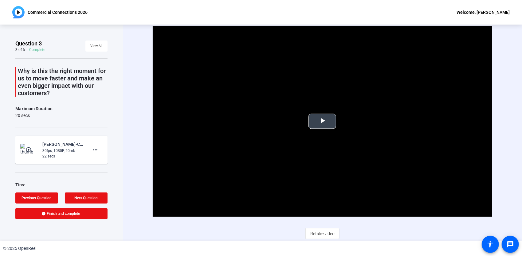
click at [322, 121] on span "Video Player" at bounding box center [322, 121] width 0 height 0
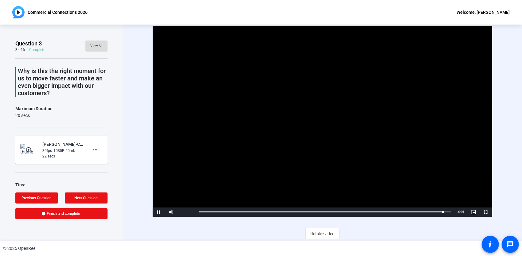
click at [97, 45] on span "View All" at bounding box center [96, 45] width 12 height 9
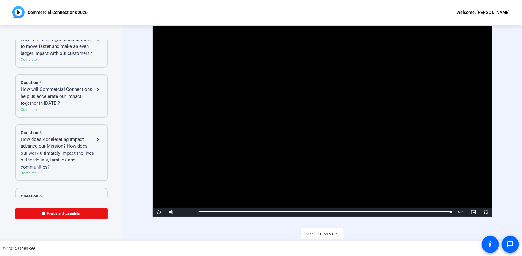
click at [69, 100] on div "How will Commercial Connections help us accelerate our impact together in [DATE…" at bounding box center [57, 96] width 73 height 21
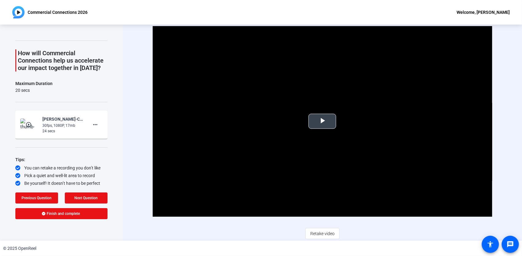
click at [322, 121] on span "Video Player" at bounding box center [322, 121] width 0 height 0
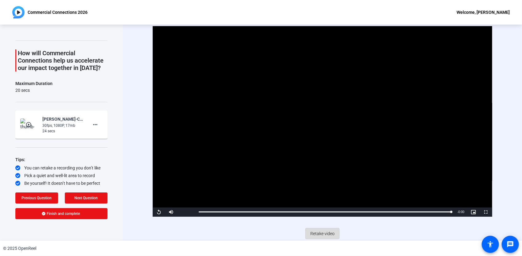
click at [322, 233] on span "Retake video" at bounding box center [322, 234] width 24 height 12
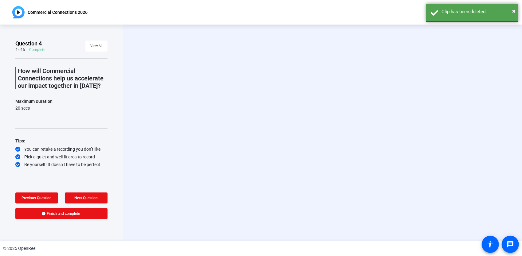
scroll to position [0, 0]
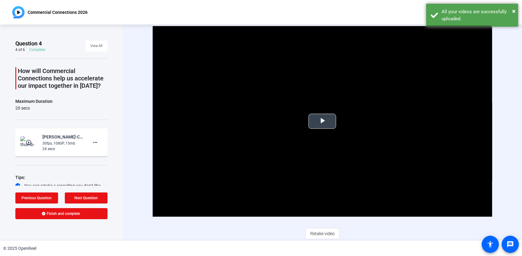
click at [322, 121] on span "Video Player" at bounding box center [322, 121] width 0 height 0
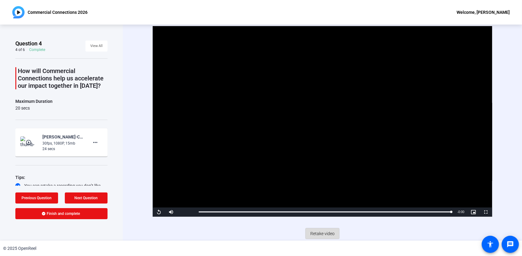
click at [324, 232] on span "Retake video" at bounding box center [322, 234] width 24 height 12
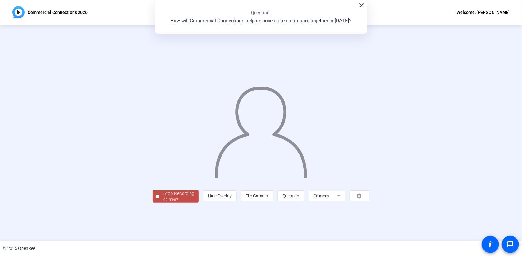
drag, startPoint x: 104, startPoint y: 234, endPoint x: 135, endPoint y: 221, distance: 34.3
click at [163, 203] on div "00:00:07" at bounding box center [178, 200] width 31 height 6
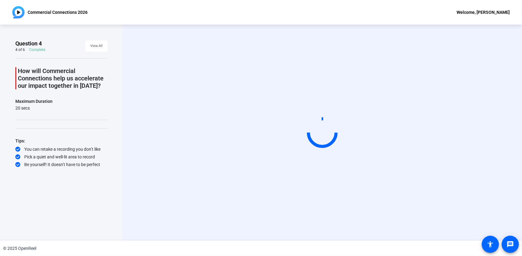
click at [368, 127] on video at bounding box center [322, 133] width 92 height 52
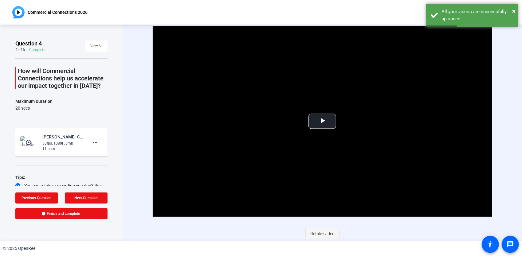
click at [320, 229] on span "Retake video" at bounding box center [322, 234] width 24 height 12
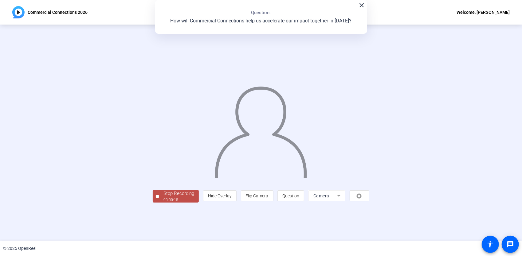
drag, startPoint x: 120, startPoint y: 230, endPoint x: 199, endPoint y: 199, distance: 85.0
click at [163, 197] on div "Stop Recording" at bounding box center [178, 193] width 31 height 7
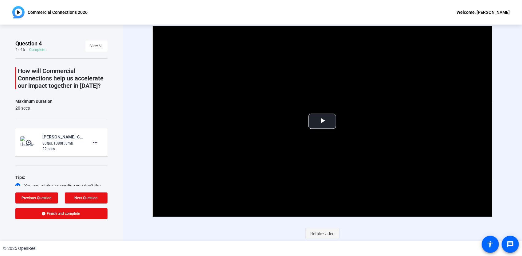
click at [326, 232] on span "Retake video" at bounding box center [322, 234] width 24 height 12
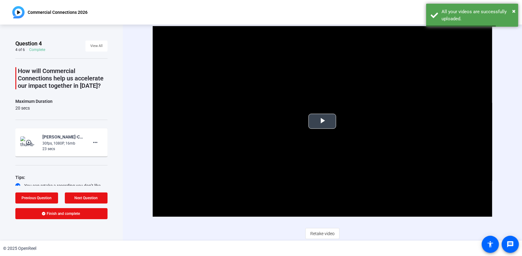
click at [322, 121] on span "Video Player" at bounding box center [322, 121] width 0 height 0
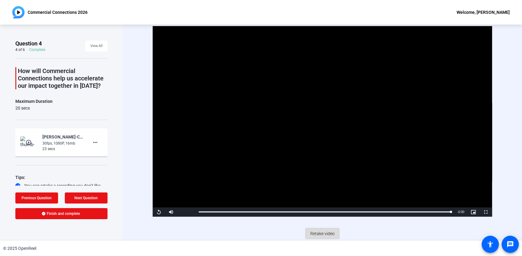
click at [315, 232] on span "Retake video" at bounding box center [322, 234] width 24 height 12
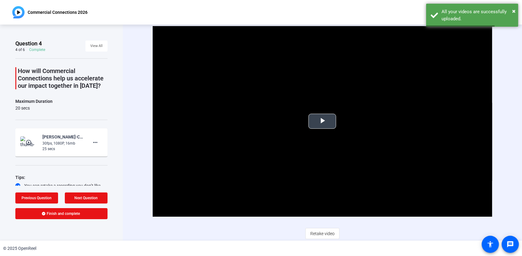
click at [322, 121] on span "Video Player" at bounding box center [322, 121] width 0 height 0
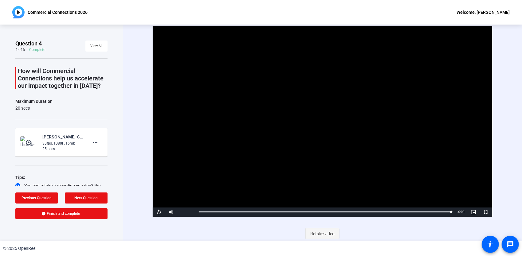
click at [318, 233] on span "Retake video" at bounding box center [322, 234] width 24 height 12
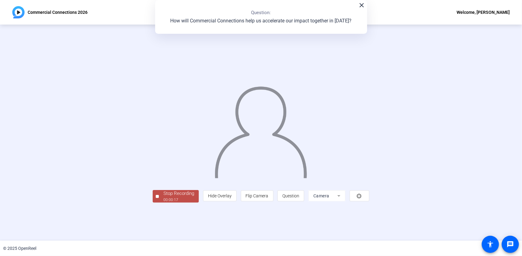
click at [163, 203] on div "00:00:17" at bounding box center [178, 200] width 31 height 6
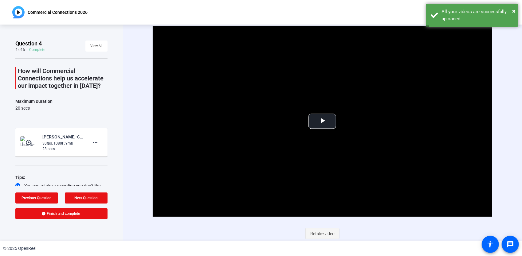
click at [319, 231] on span "Retake video" at bounding box center [322, 234] width 24 height 12
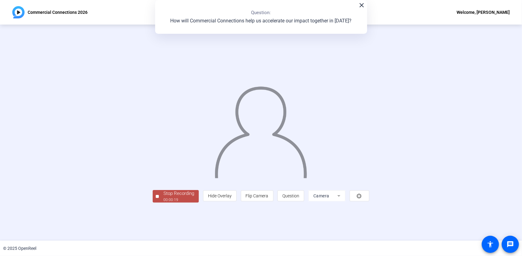
click at [0, 0] on div "Question 4 4 of 6 Complete View All How will Commercial Connections help us acc…" at bounding box center [0, 0] width 0 height 0
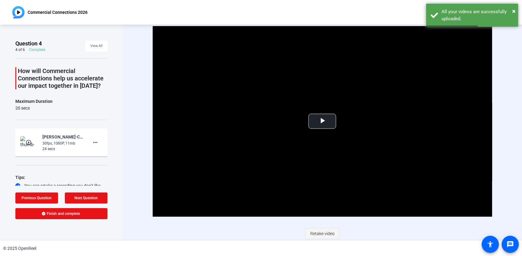
drag, startPoint x: 315, startPoint y: 235, endPoint x: 337, endPoint y: 248, distance: 26.3
click at [315, 235] on span "Retake video" at bounding box center [322, 234] width 24 height 12
drag, startPoint x: 319, startPoint y: 233, endPoint x: 327, endPoint y: 212, distance: 22.1
click at [319, 233] on span "Retake video" at bounding box center [322, 234] width 24 height 12
click at [322, 121] on span "Video Player" at bounding box center [322, 121] width 0 height 0
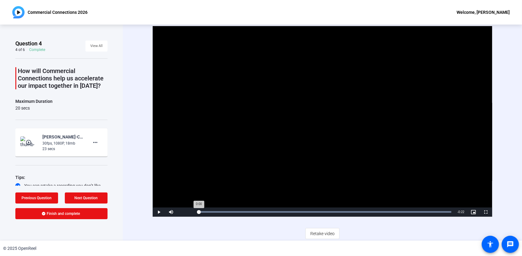
drag, startPoint x: 324, startPoint y: 210, endPoint x: 197, endPoint y: 208, distance: 127.8
click at [197, 208] on div "Loaded : 100.00% 0:00 0:00" at bounding box center [325, 212] width 258 height 9
click at [319, 236] on span "Retake video" at bounding box center [322, 234] width 24 height 12
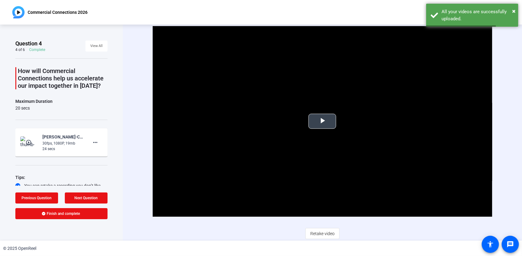
click at [322, 121] on span "Video Player" at bounding box center [322, 121] width 0 height 0
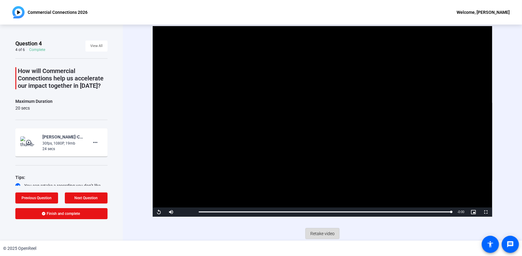
click at [323, 229] on span "Retake video" at bounding box center [322, 234] width 24 height 12
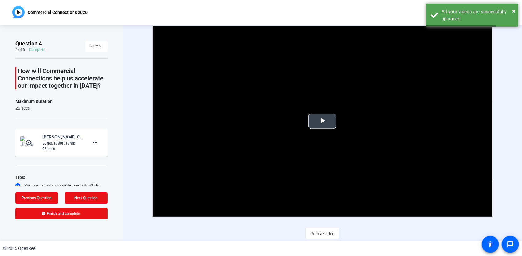
drag, startPoint x: 320, startPoint y: 119, endPoint x: 323, endPoint y: 119, distance: 3.1
click at [322, 121] on span "Video Player" at bounding box center [322, 121] width 0 height 0
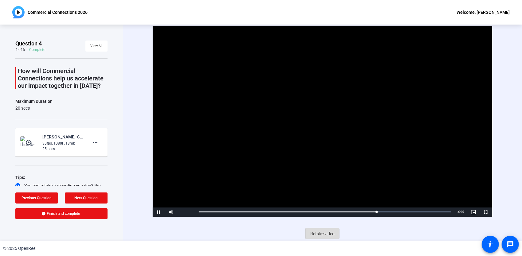
click at [321, 234] on span "Retake video" at bounding box center [322, 234] width 24 height 12
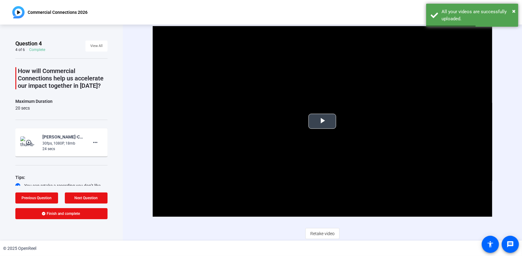
click at [322, 121] on span "Video Player" at bounding box center [322, 121] width 0 height 0
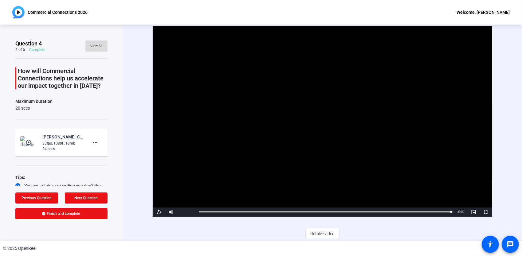
click at [96, 45] on span "View All" at bounding box center [96, 45] width 12 height 9
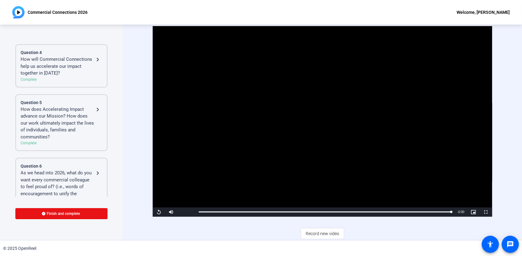
scroll to position [154, 0]
click at [75, 113] on div "How does Accelerating Impact advance our Mission? How does our work ultimately …" at bounding box center [57, 122] width 73 height 35
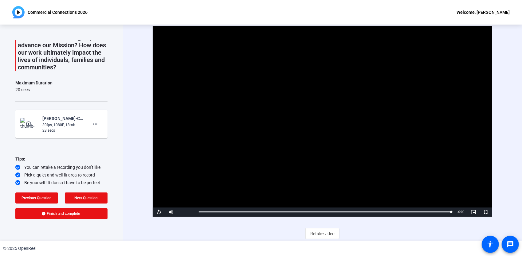
scroll to position [33, 0]
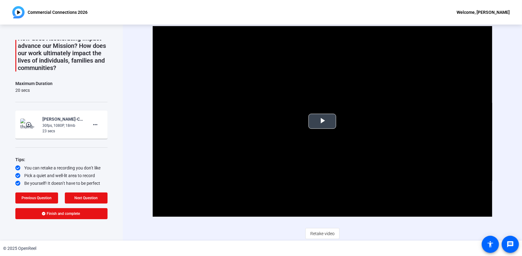
click at [322, 121] on span "Video Player" at bounding box center [322, 121] width 0 height 0
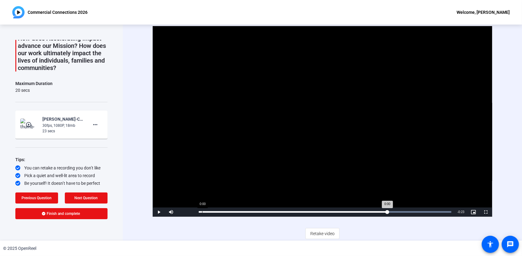
drag, startPoint x: 448, startPoint y: 209, endPoint x: 202, endPoint y: 212, distance: 246.3
click at [202, 212] on div "Loaded : 100.00% 0:00 0:00" at bounding box center [325, 212] width 252 height 2
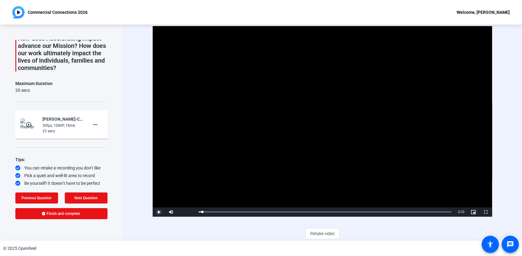
click at [158, 212] on span "Video Player" at bounding box center [159, 212] width 12 height 0
drag, startPoint x: 449, startPoint y: 211, endPoint x: 227, endPoint y: 213, distance: 222.4
click at [227, 213] on div "Loaded : 100.00% 0:02 0:02" at bounding box center [325, 212] width 258 height 9
click at [158, 212] on span "Video Player" at bounding box center [159, 212] width 12 height 0
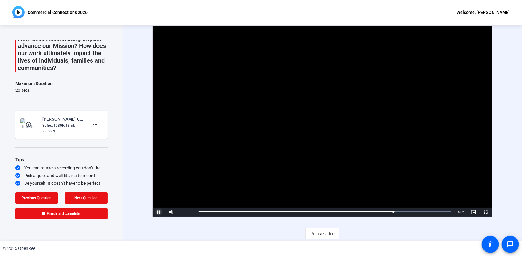
scroll to position [0, 0]
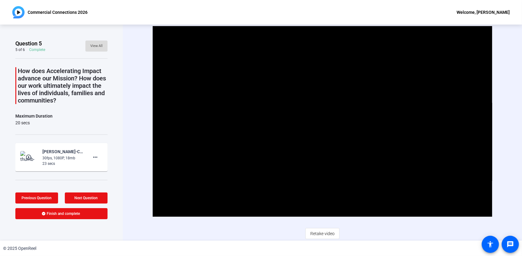
click at [98, 42] on span "View All" at bounding box center [96, 45] width 12 height 9
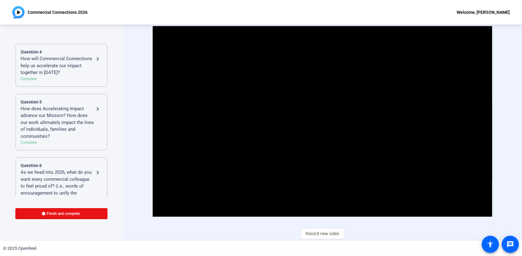
click at [56, 169] on div "Question 6" at bounding box center [62, 165] width 82 height 6
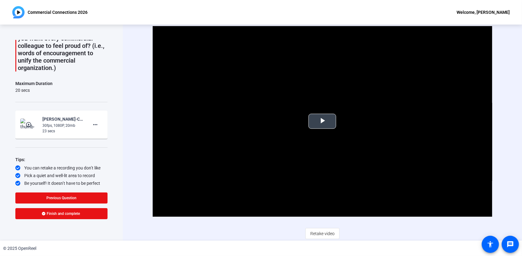
click at [322, 121] on span "Video Player" at bounding box center [322, 121] width 0 height 0
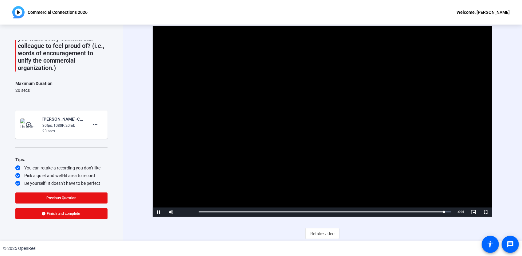
scroll to position [0, 0]
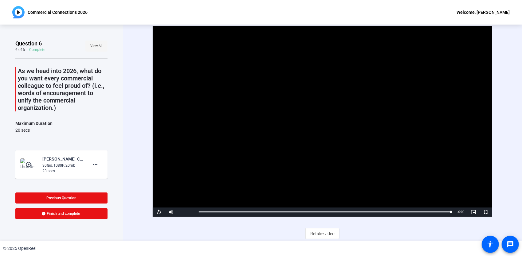
click at [94, 46] on span "View All" at bounding box center [96, 45] width 12 height 9
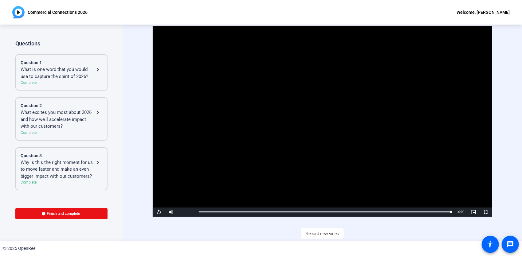
click at [65, 133] on div "Complete" at bounding box center [62, 133] width 82 height 6
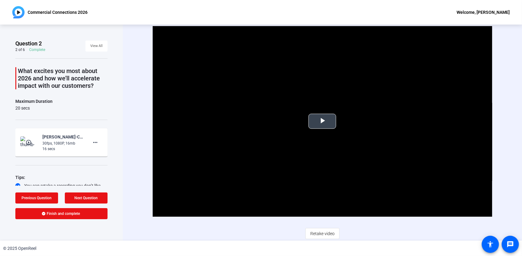
click at [322, 121] on span "Video Player" at bounding box center [322, 121] width 0 height 0
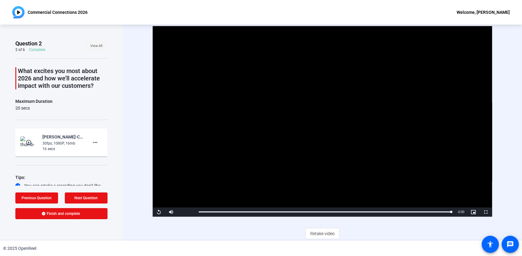
click at [98, 42] on span "View All" at bounding box center [96, 45] width 12 height 9
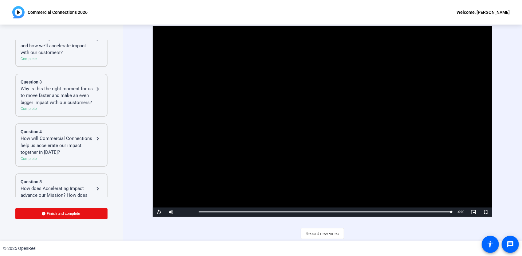
scroll to position [92, 0]
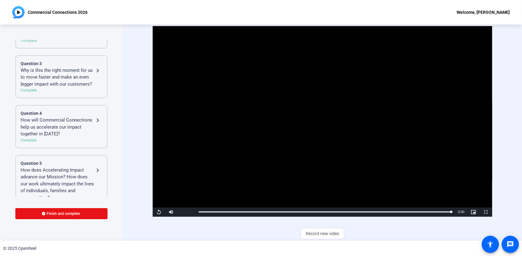
click at [57, 83] on div "Why is this the right moment for us to move faster and make an even bigger impa…" at bounding box center [57, 77] width 73 height 21
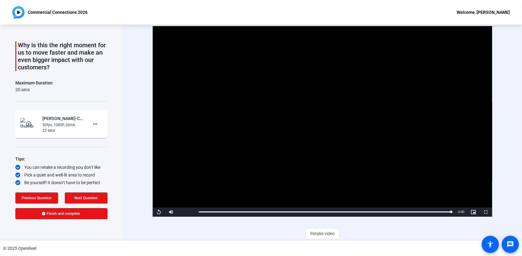
scroll to position [25, 0]
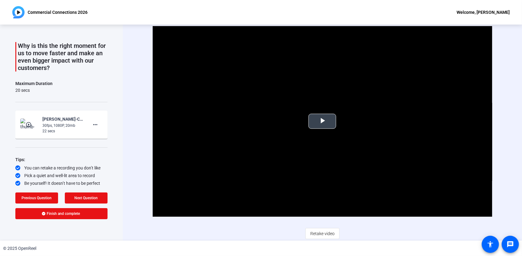
click at [322, 121] on span "Video Player" at bounding box center [322, 121] width 0 height 0
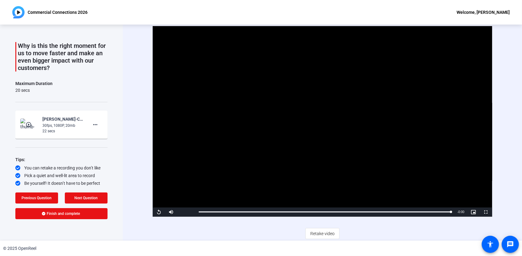
scroll to position [0, 0]
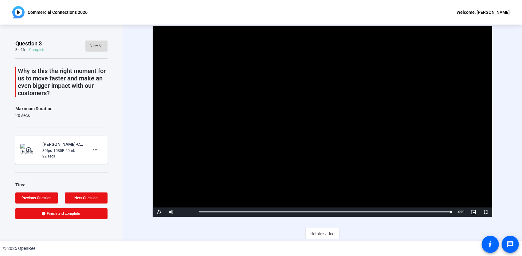
click at [94, 45] on span "View All" at bounding box center [96, 45] width 12 height 9
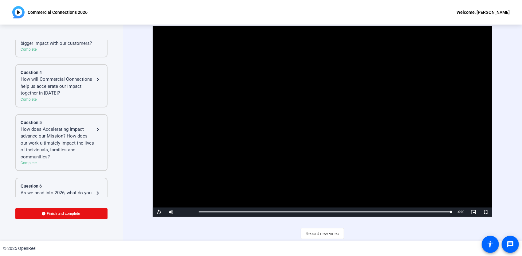
scroll to position [138, 0]
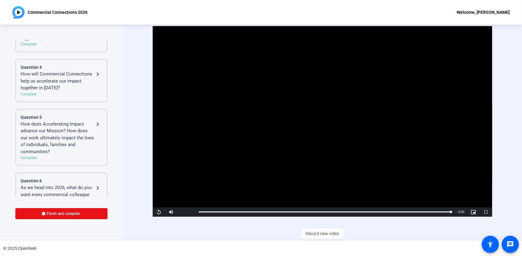
click at [62, 97] on div "Complete" at bounding box center [62, 95] width 82 height 6
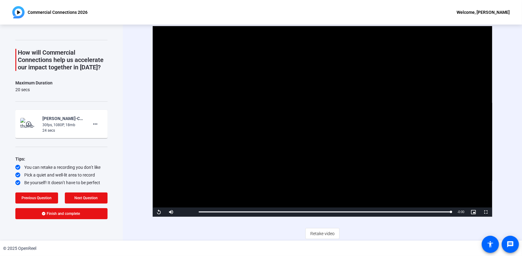
scroll to position [18, 0]
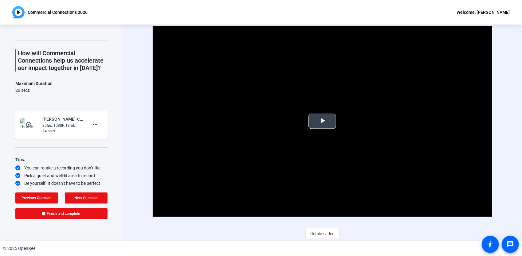
click at [322, 121] on span "Video Player" at bounding box center [322, 121] width 0 height 0
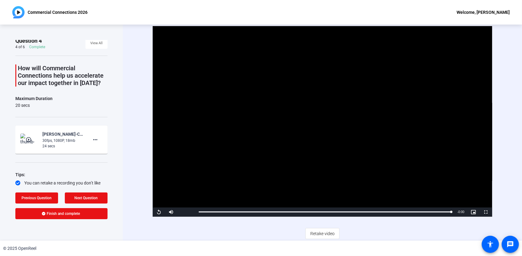
scroll to position [0, 0]
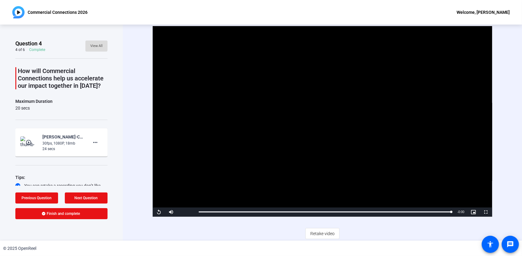
click at [90, 45] on span "View All" at bounding box center [96, 45] width 12 height 9
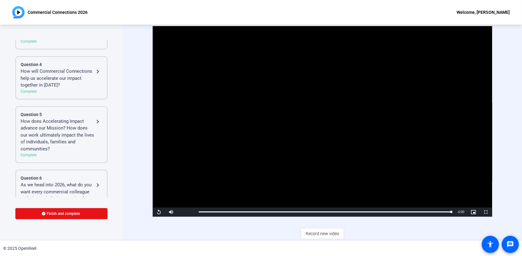
click at [64, 143] on div "How does Accelerating Impact advance our Mission? How does our work ultimately …" at bounding box center [57, 135] width 73 height 35
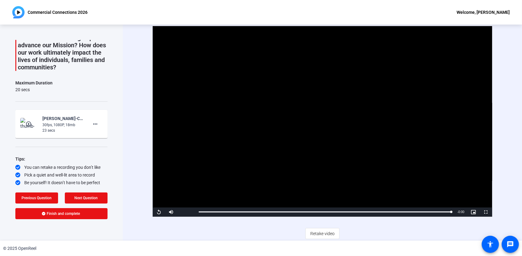
scroll to position [33, 0]
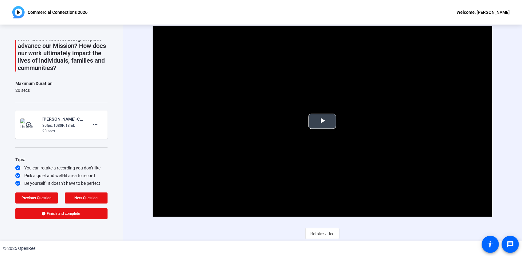
click at [322, 121] on span "Video Player" at bounding box center [322, 121] width 0 height 0
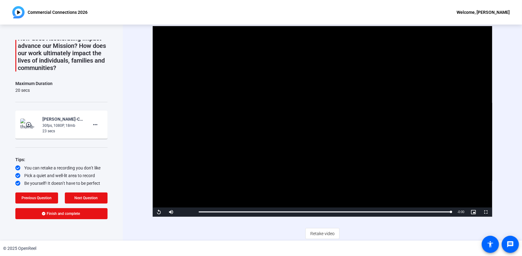
click at [388, 97] on video "Video Player" at bounding box center [322, 121] width 339 height 191
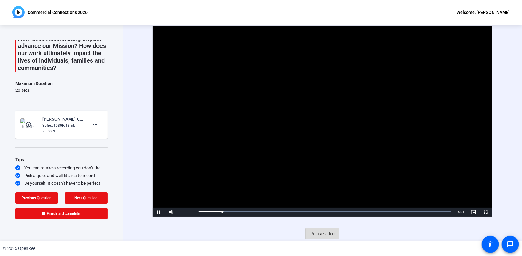
click at [319, 234] on span "Retake video" at bounding box center [322, 234] width 24 height 12
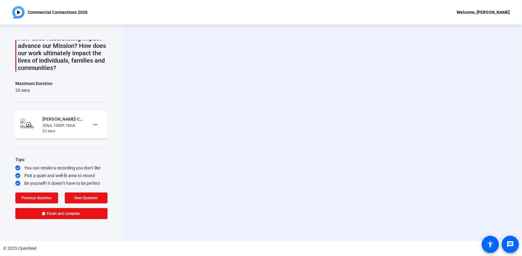
scroll to position [0, 0]
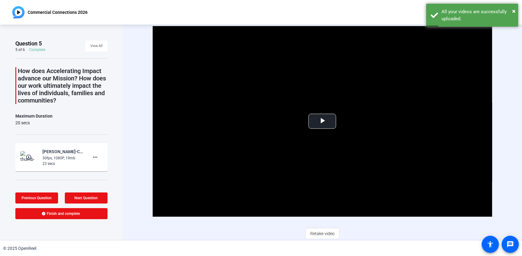
click at [324, 231] on span "Retake video" at bounding box center [322, 234] width 24 height 12
click at [322, 121] on span "Video Player" at bounding box center [322, 121] width 0 height 0
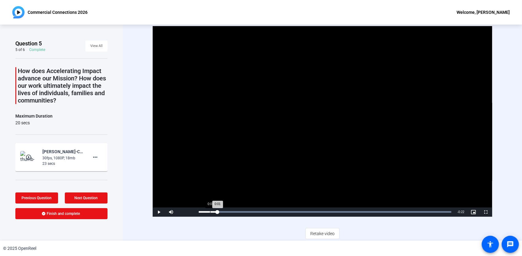
drag, startPoint x: 449, startPoint y: 210, endPoint x: 210, endPoint y: 210, distance: 238.3
click at [210, 211] on div "0:01" at bounding box center [208, 212] width 19 height 2
click at [160, 212] on span "Video Player" at bounding box center [159, 212] width 12 height 0
click at [315, 231] on span "Retake video" at bounding box center [322, 234] width 24 height 12
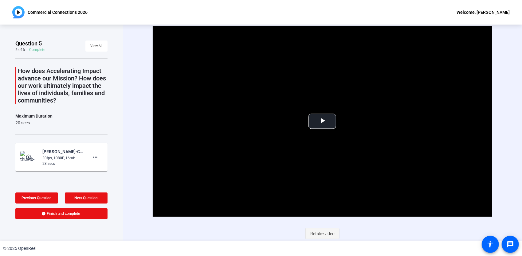
click at [320, 230] on span "Retake video" at bounding box center [322, 234] width 24 height 12
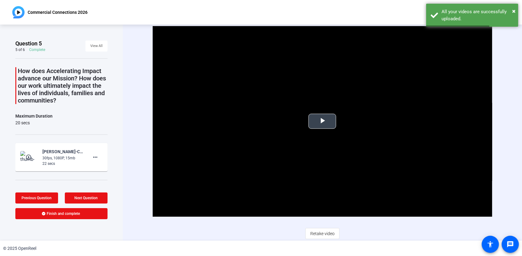
click at [322, 121] on span "Video Player" at bounding box center [322, 121] width 0 height 0
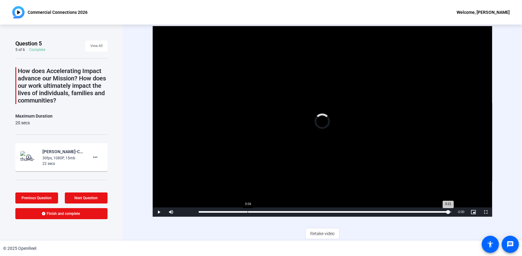
drag, startPoint x: 445, startPoint y: 212, endPoint x: 248, endPoint y: 213, distance: 197.5
click at [248, 213] on div "Loaded : 100.00% 0:04 0:21" at bounding box center [325, 212] width 258 height 9
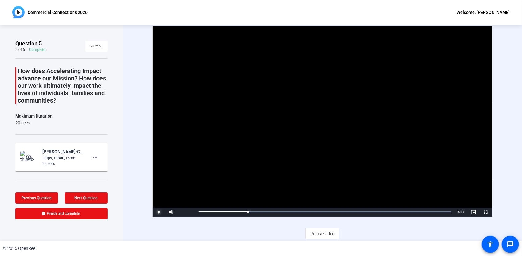
click at [158, 212] on span "Video Player" at bounding box center [159, 212] width 12 height 0
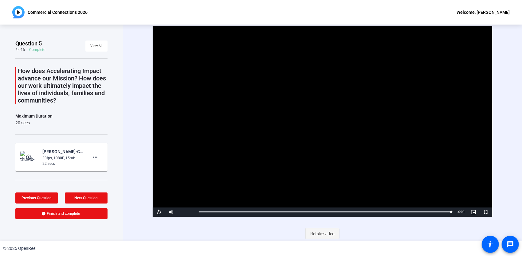
click at [320, 233] on span "Retake video" at bounding box center [322, 234] width 24 height 12
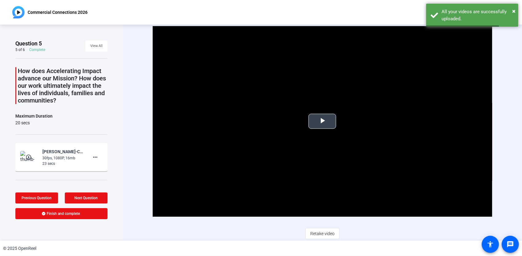
click at [322, 121] on span "Video Player" at bounding box center [322, 121] width 0 height 0
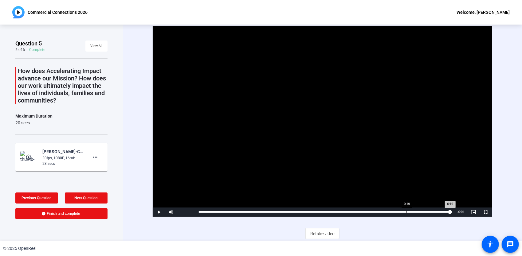
drag, startPoint x: 448, startPoint y: 211, endPoint x: 406, endPoint y: 212, distance: 42.1
click at [406, 212] on div "Loaded : 100.00% 0:19 0:19" at bounding box center [325, 212] width 258 height 9
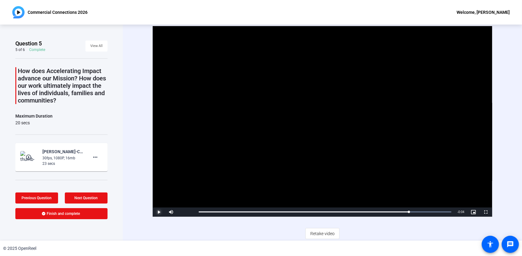
click at [156, 212] on span "Video Player" at bounding box center [159, 212] width 12 height 0
click at [315, 232] on span "Retake video" at bounding box center [322, 234] width 24 height 12
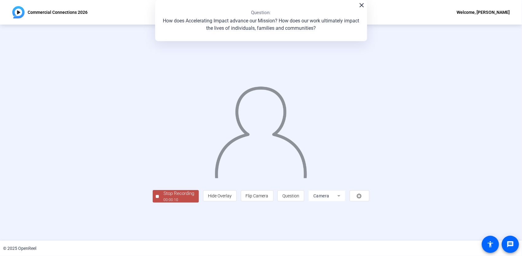
click at [163, 197] on div "Stop Recording" at bounding box center [178, 193] width 31 height 7
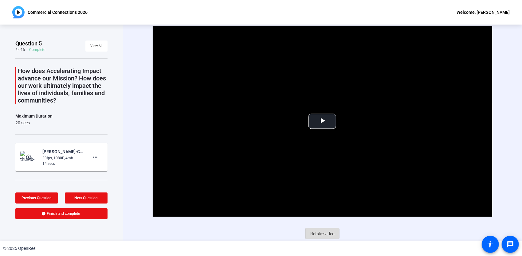
click at [321, 233] on span "Retake video" at bounding box center [322, 234] width 24 height 12
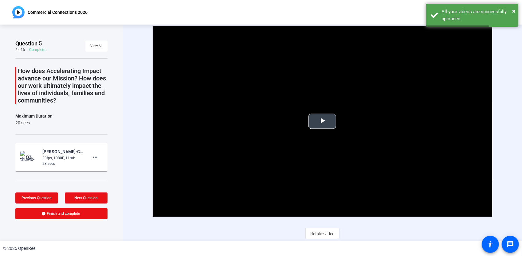
click at [322, 121] on span "Video Player" at bounding box center [322, 121] width 0 height 0
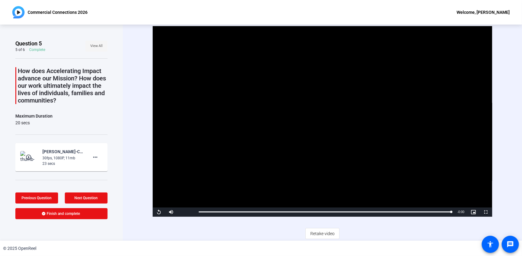
click at [94, 46] on span "View All" at bounding box center [96, 45] width 12 height 9
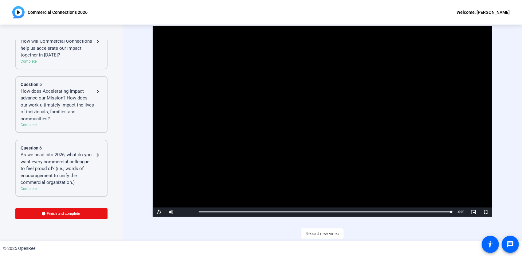
click at [50, 167] on div "As we head into 2026, what do you want every commercial colleague to feel proud…" at bounding box center [57, 168] width 73 height 35
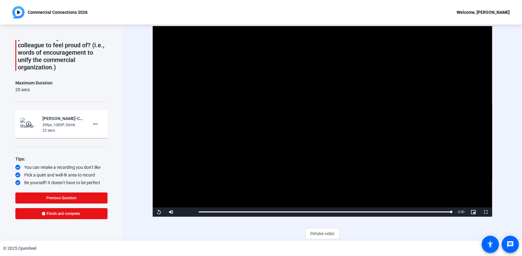
scroll to position [40, 0]
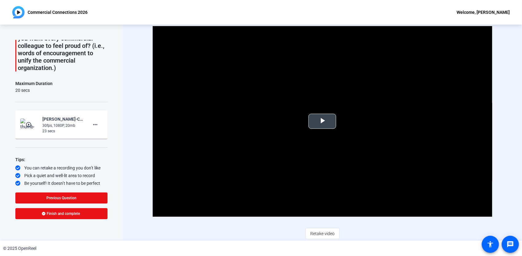
click at [322, 121] on span "Video Player" at bounding box center [322, 121] width 0 height 0
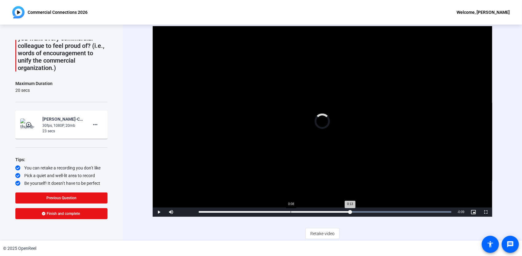
drag, startPoint x: 336, startPoint y: 213, endPoint x: 290, endPoint y: 213, distance: 45.8
click at [290, 213] on div "Loaded : 100.00% 0:08 0:13" at bounding box center [325, 212] width 258 height 9
drag, startPoint x: 363, startPoint y: 210, endPoint x: 270, endPoint y: 211, distance: 93.4
click at [270, 211] on div "0:08" at bounding box center [282, 212] width 166 height 2
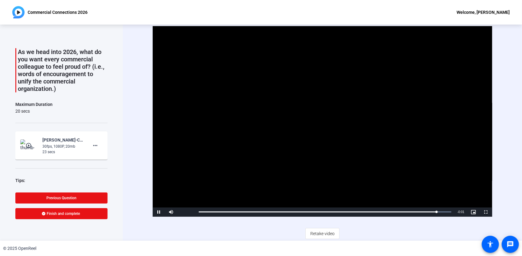
scroll to position [0, 0]
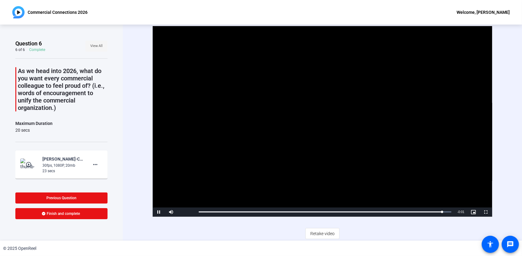
click at [94, 44] on span "View All" at bounding box center [96, 45] width 12 height 9
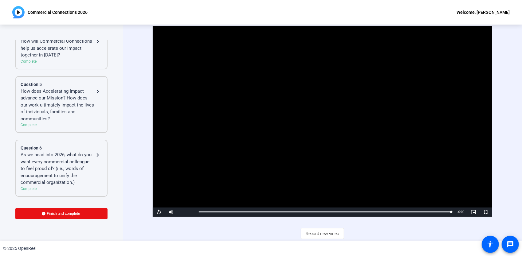
scroll to position [178, 0]
click at [68, 102] on div "How does Accelerating Impact advance our Mission? How does our work ultimately …" at bounding box center [57, 105] width 73 height 35
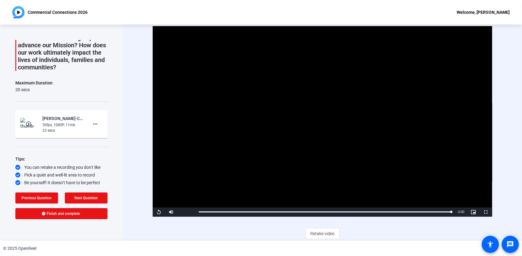
scroll to position [33, 0]
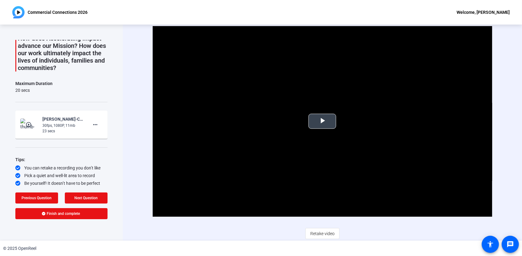
click at [322, 121] on span "Video Player" at bounding box center [322, 121] width 0 height 0
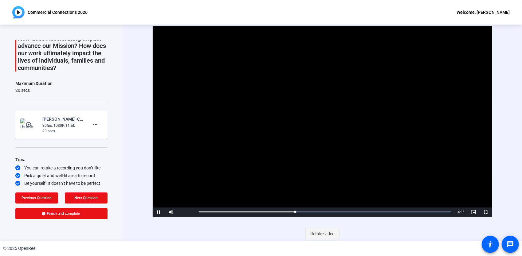
click at [317, 231] on span "Retake video" at bounding box center [322, 234] width 24 height 12
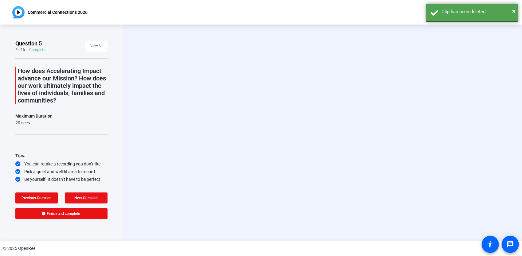
scroll to position [0, 0]
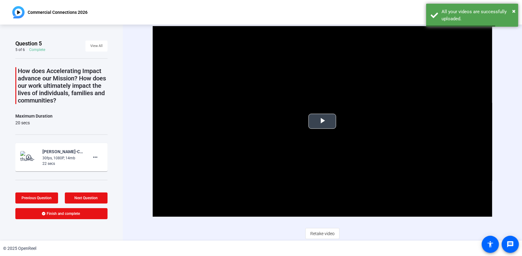
click at [322, 121] on span "Video Player" at bounding box center [322, 121] width 0 height 0
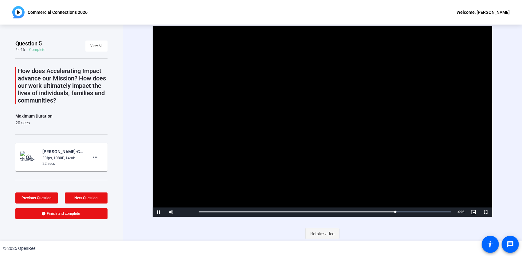
click at [320, 232] on span "Retake video" at bounding box center [322, 234] width 24 height 12
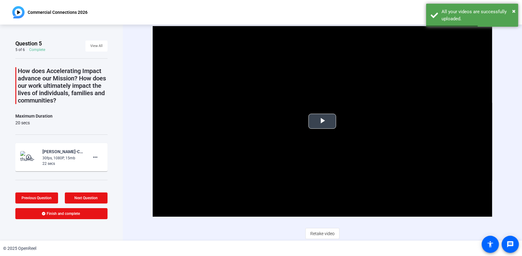
click at [322, 121] on span "Video Player" at bounding box center [322, 121] width 0 height 0
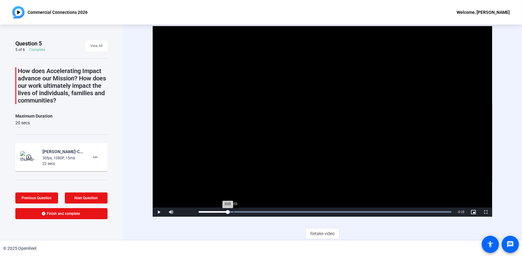
drag, startPoint x: 448, startPoint y: 209, endPoint x: 233, endPoint y: 209, distance: 215.0
click at [233, 209] on div "Loaded : 100.00% 0:03 0:03" at bounding box center [325, 212] width 258 height 9
click at [158, 212] on span "Video Player" at bounding box center [159, 212] width 12 height 0
click at [90, 42] on span "View All" at bounding box center [96, 45] width 12 height 9
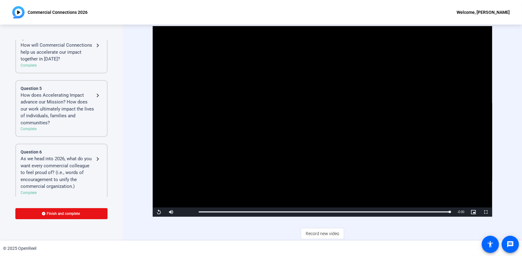
scroll to position [178, 0]
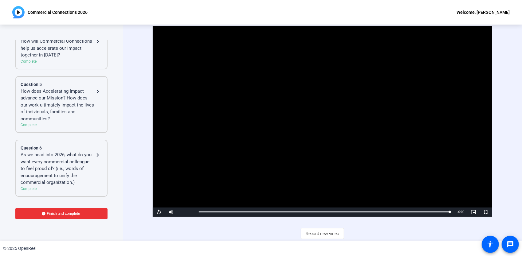
click at [60, 212] on span "Finish and complete" at bounding box center [63, 213] width 33 height 5
